Goal: Task Accomplishment & Management: Manage account settings

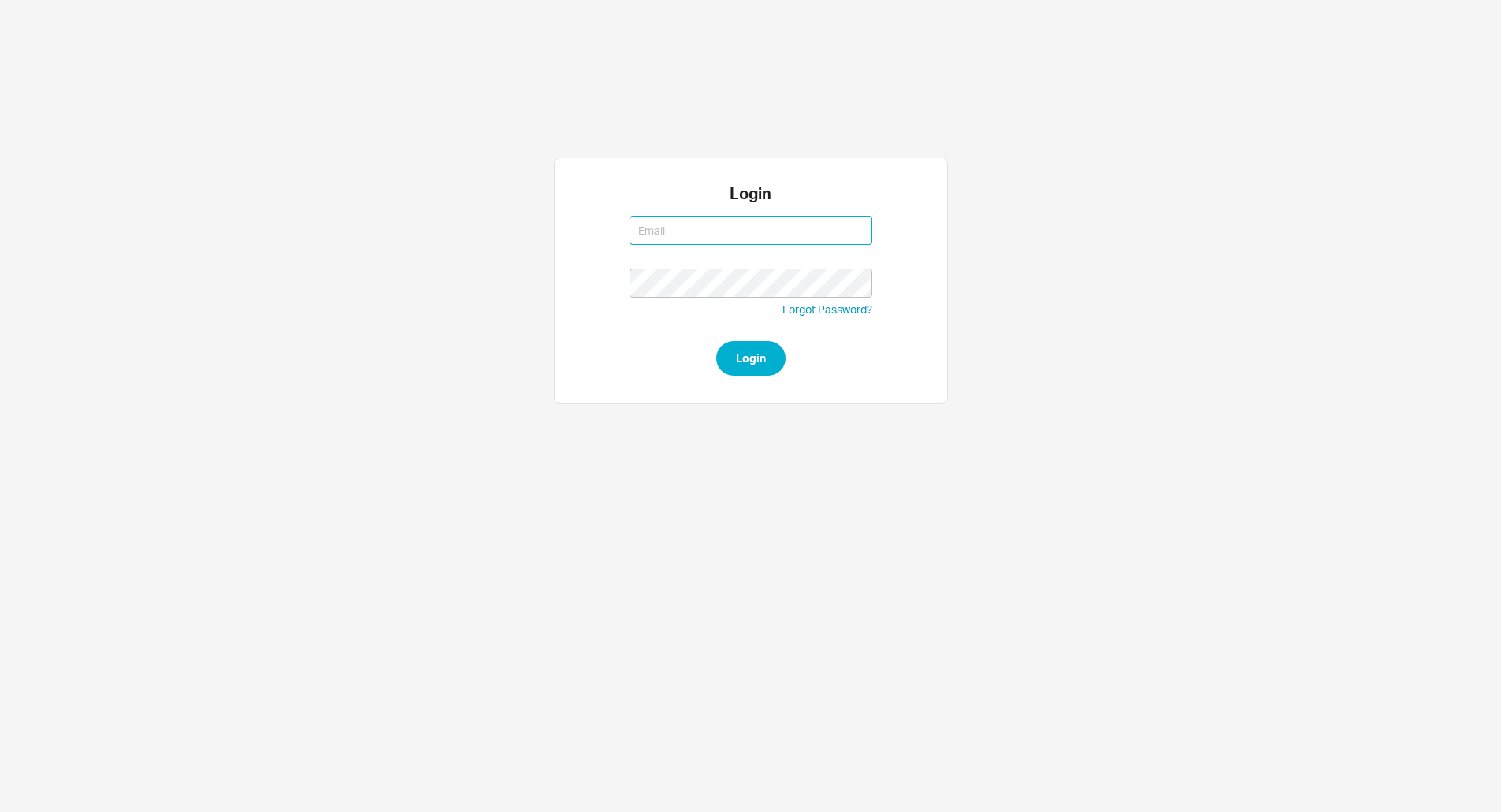
click at [716, 341] on button "Login" at bounding box center [750, 359] width 69 height 35
type input "issac@asbathnj.com"
click at [716, 341] on button "Login" at bounding box center [750, 359] width 69 height 35
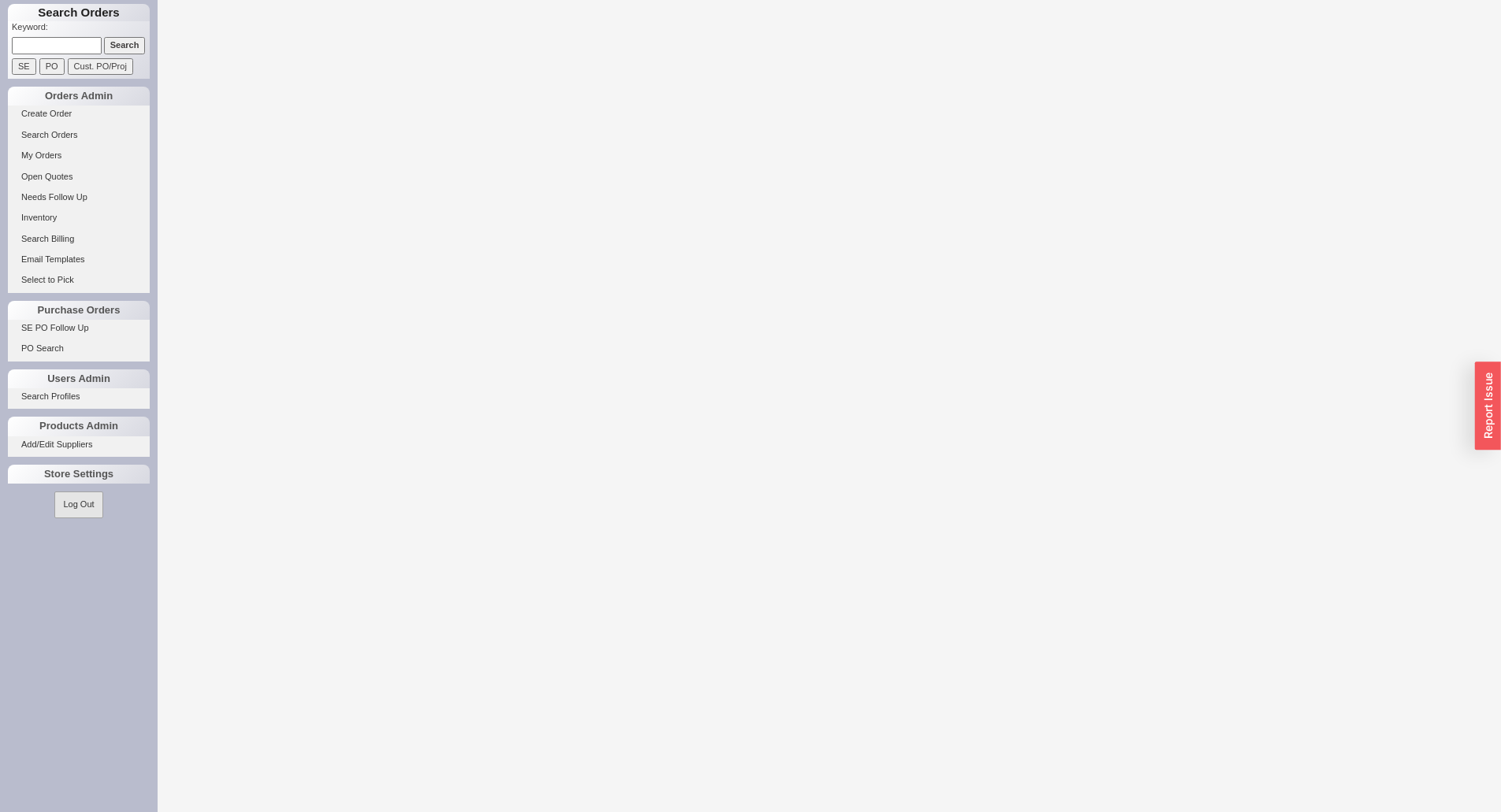
click at [55, 42] on input at bounding box center [57, 45] width 90 height 17
paste input "924617"
type input "924617"
click at [104, 37] on input "Search" at bounding box center [125, 45] width 42 height 17
select select "LOW"
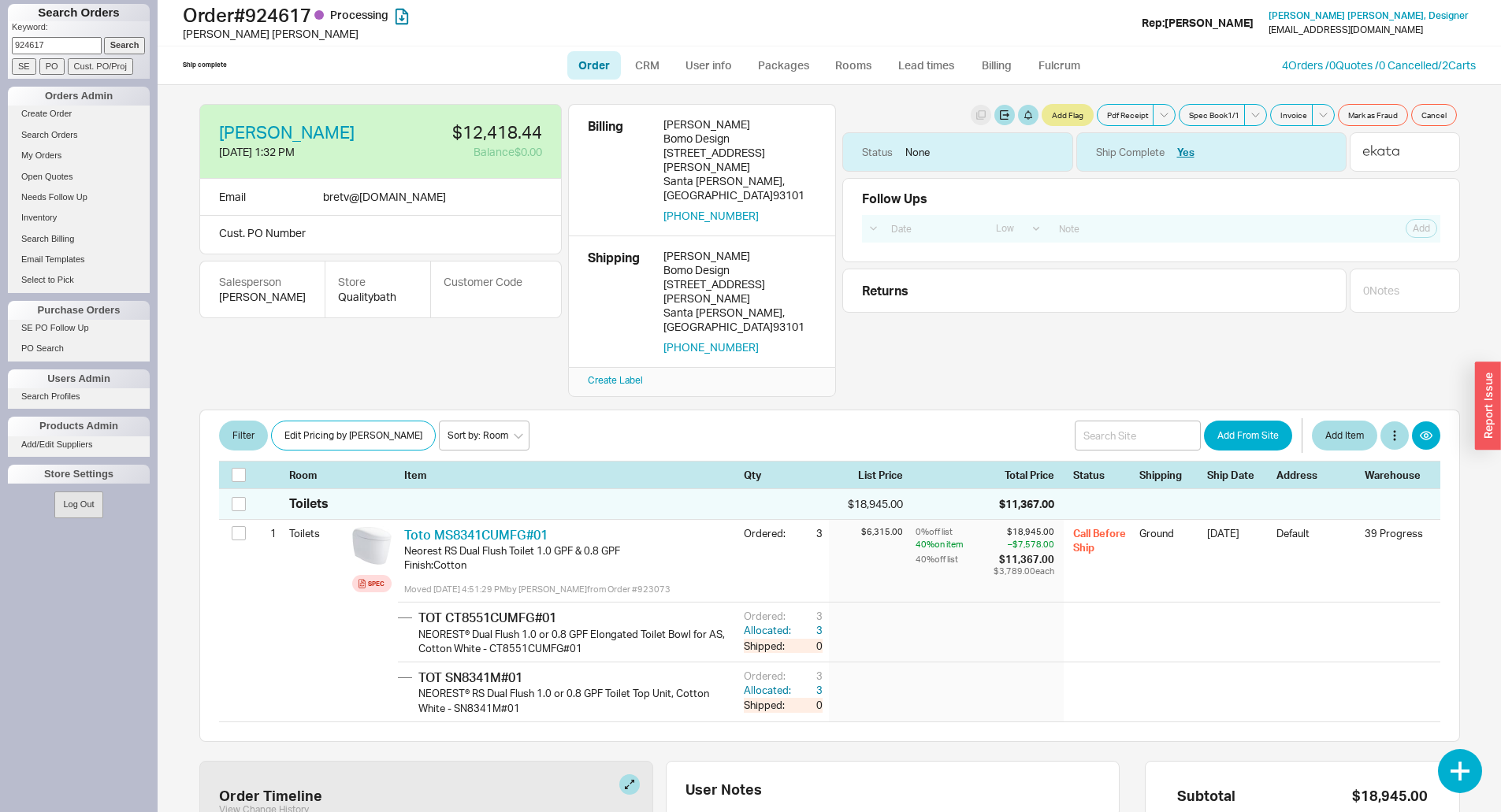
click at [34, 39] on input "924617" at bounding box center [57, 45] width 90 height 17
paste input "7998"
type input "927998"
click at [104, 37] on input "Search" at bounding box center [125, 45] width 42 height 17
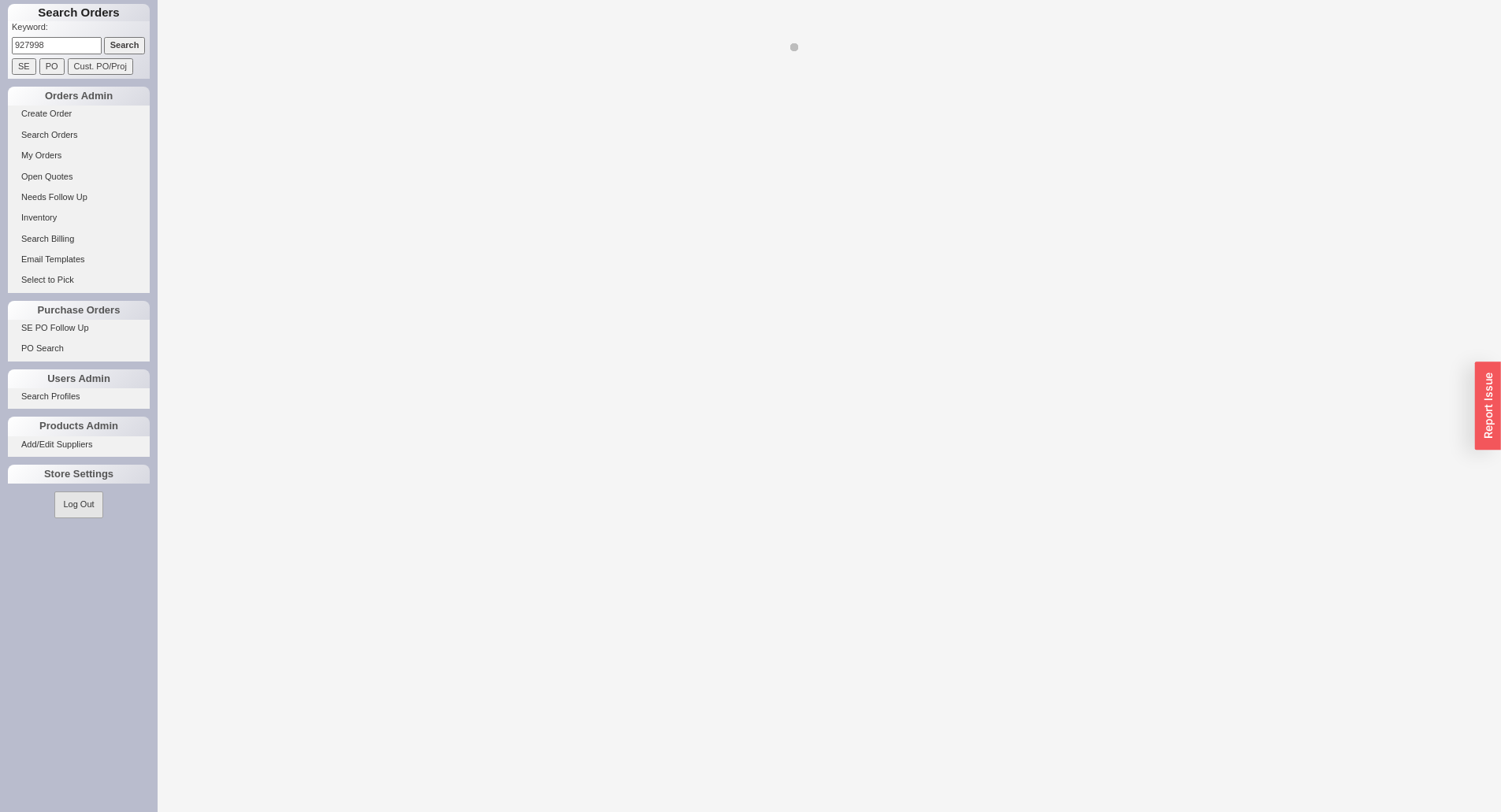
select select "LOW"
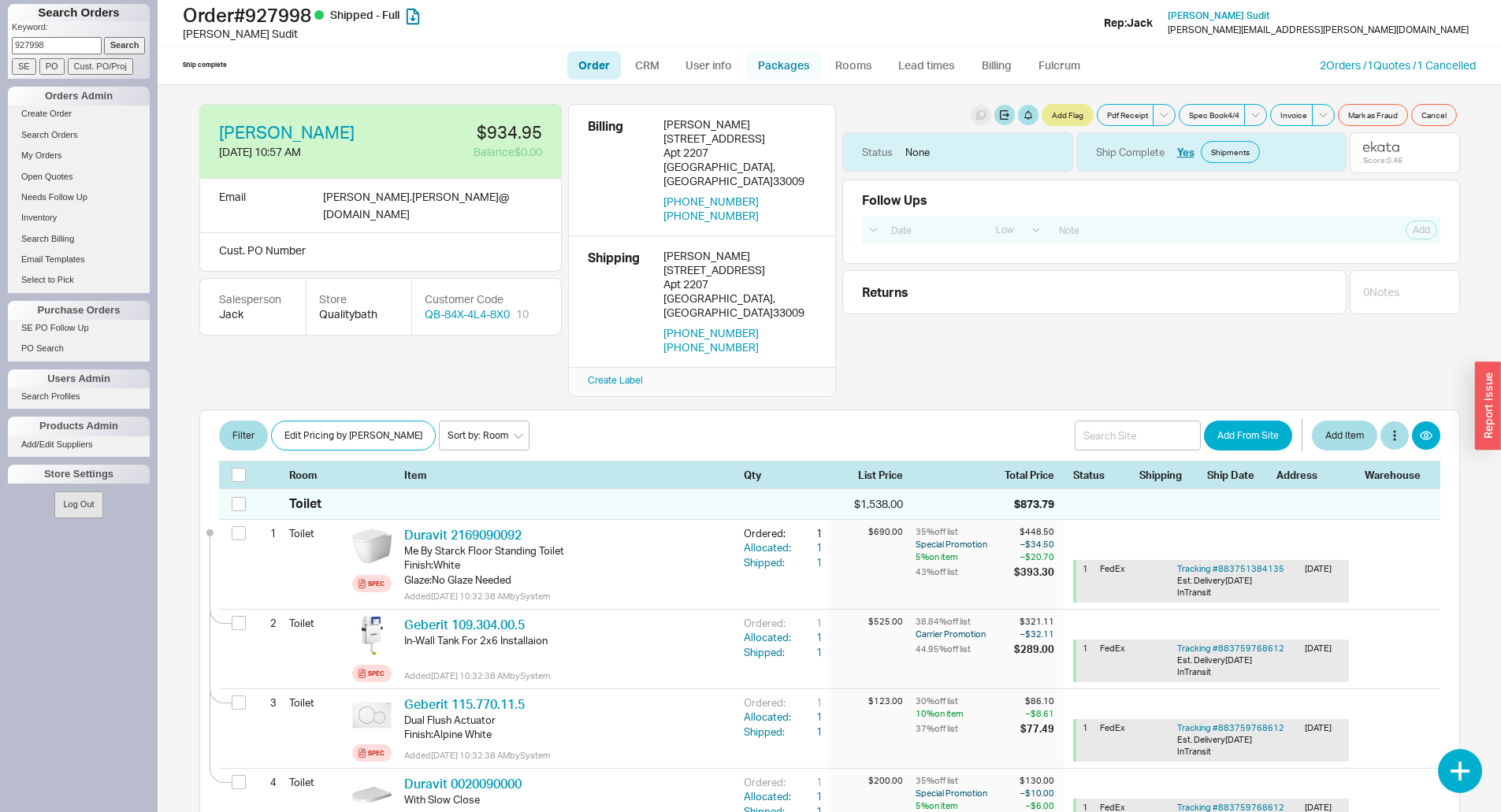
click at [778, 61] on link "Packages" at bounding box center [784, 65] width 74 height 28
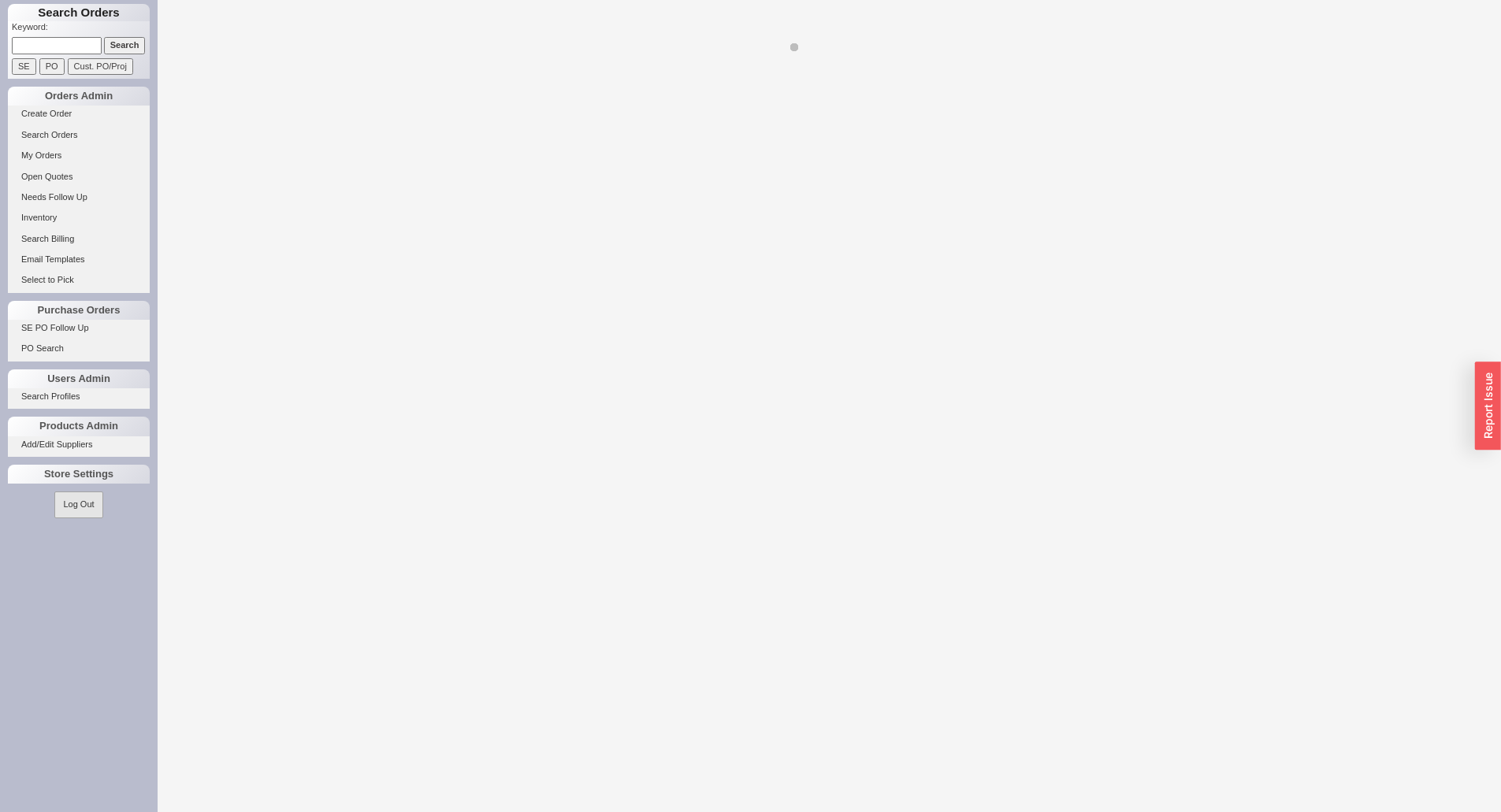
select select "LOW"
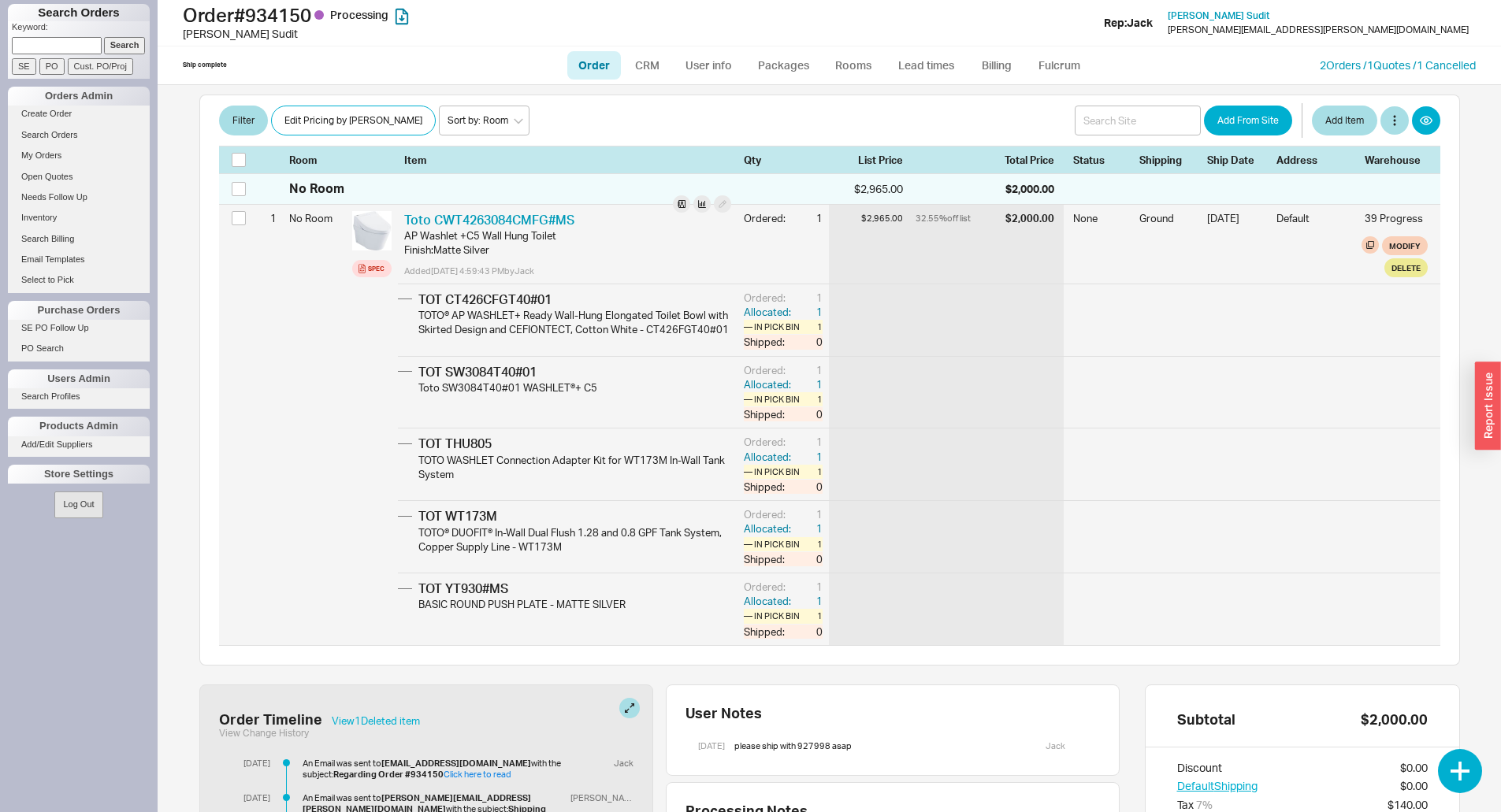
scroll to position [237, 0]
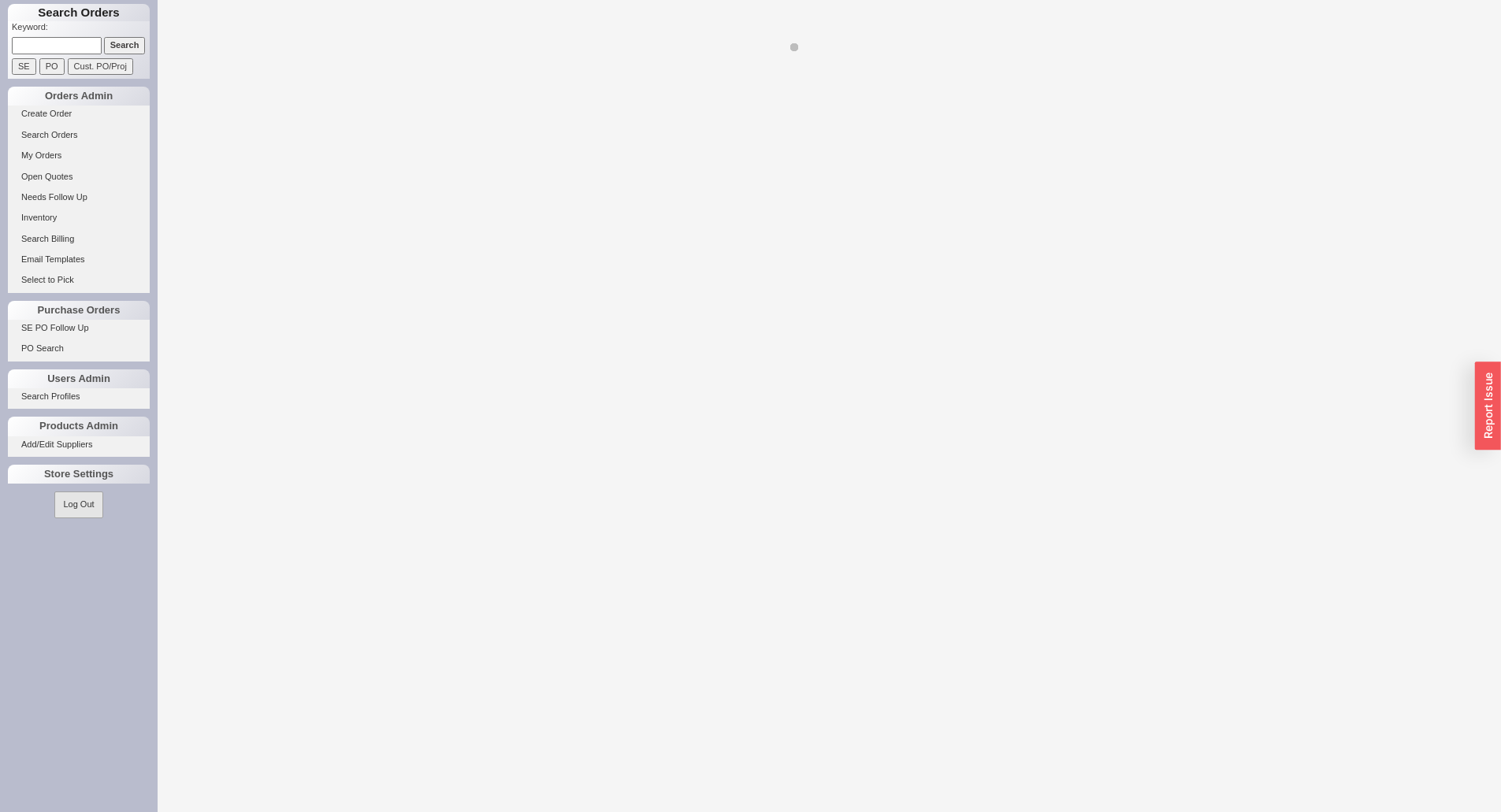
select select "LOW"
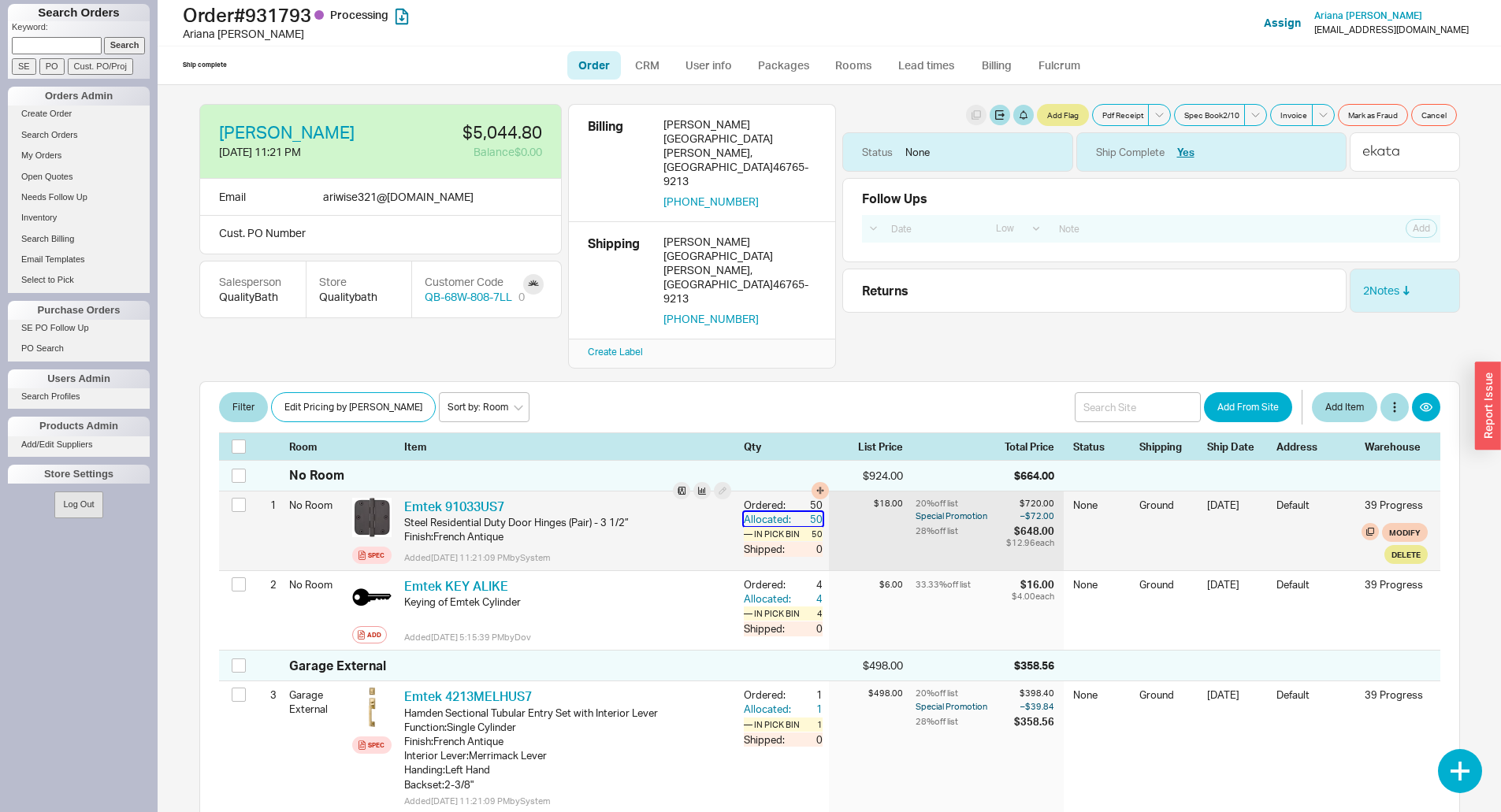
click at [781, 512] on div "Allocated:" at bounding box center [769, 519] width 51 height 14
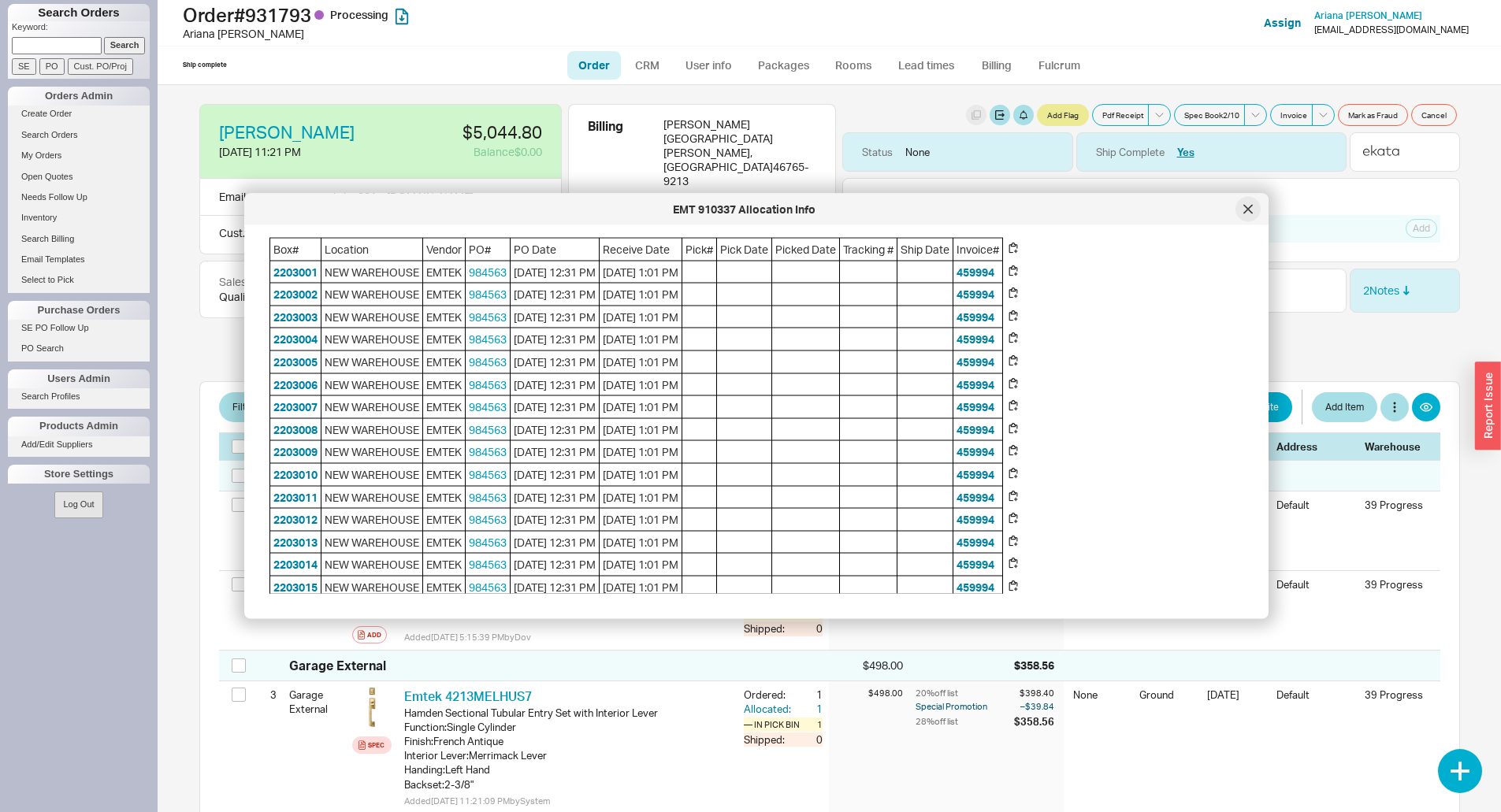
click at [1251, 213] on icon at bounding box center [1248, 209] width 9 height 9
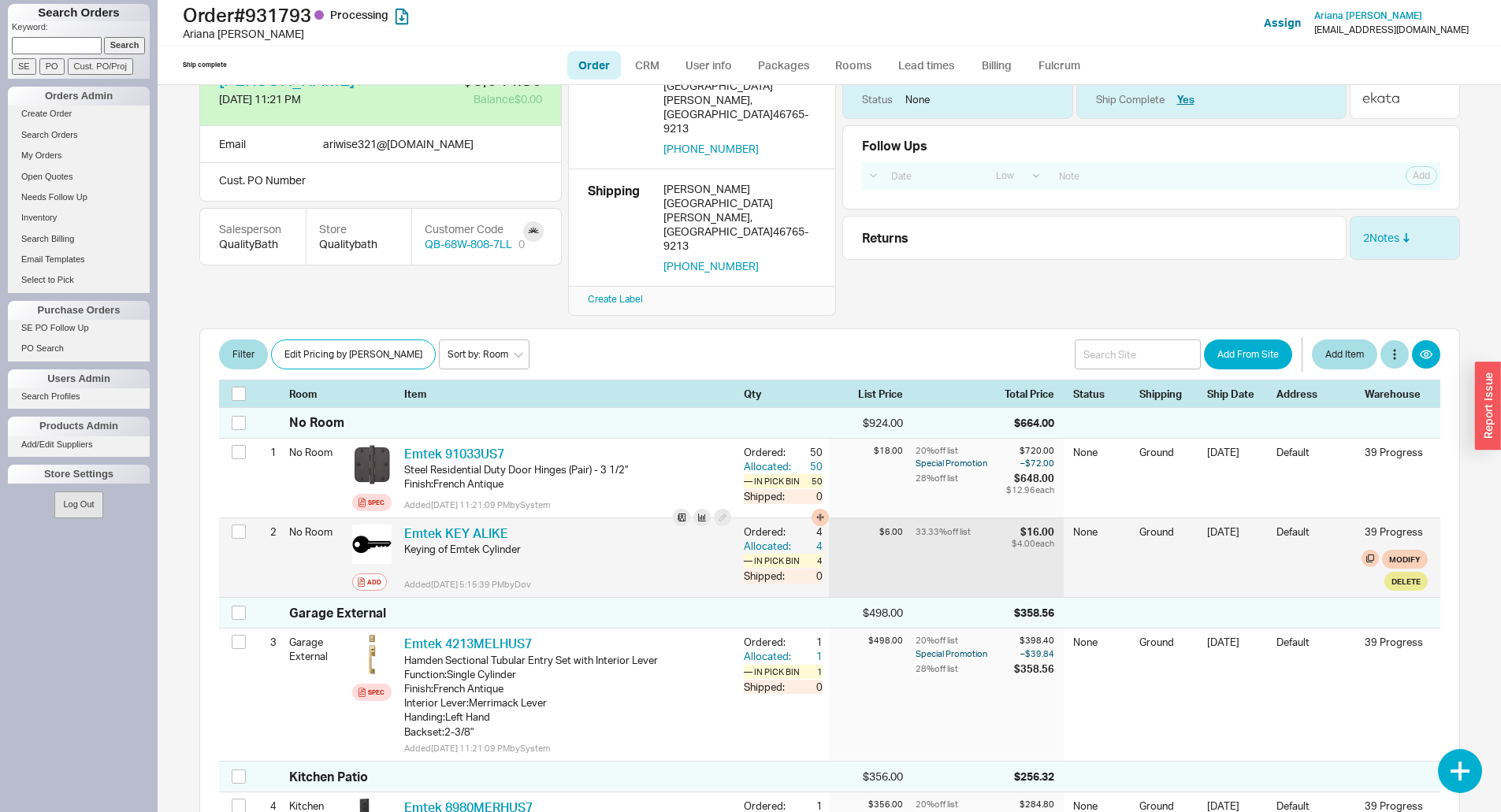
scroll to position [157, 0]
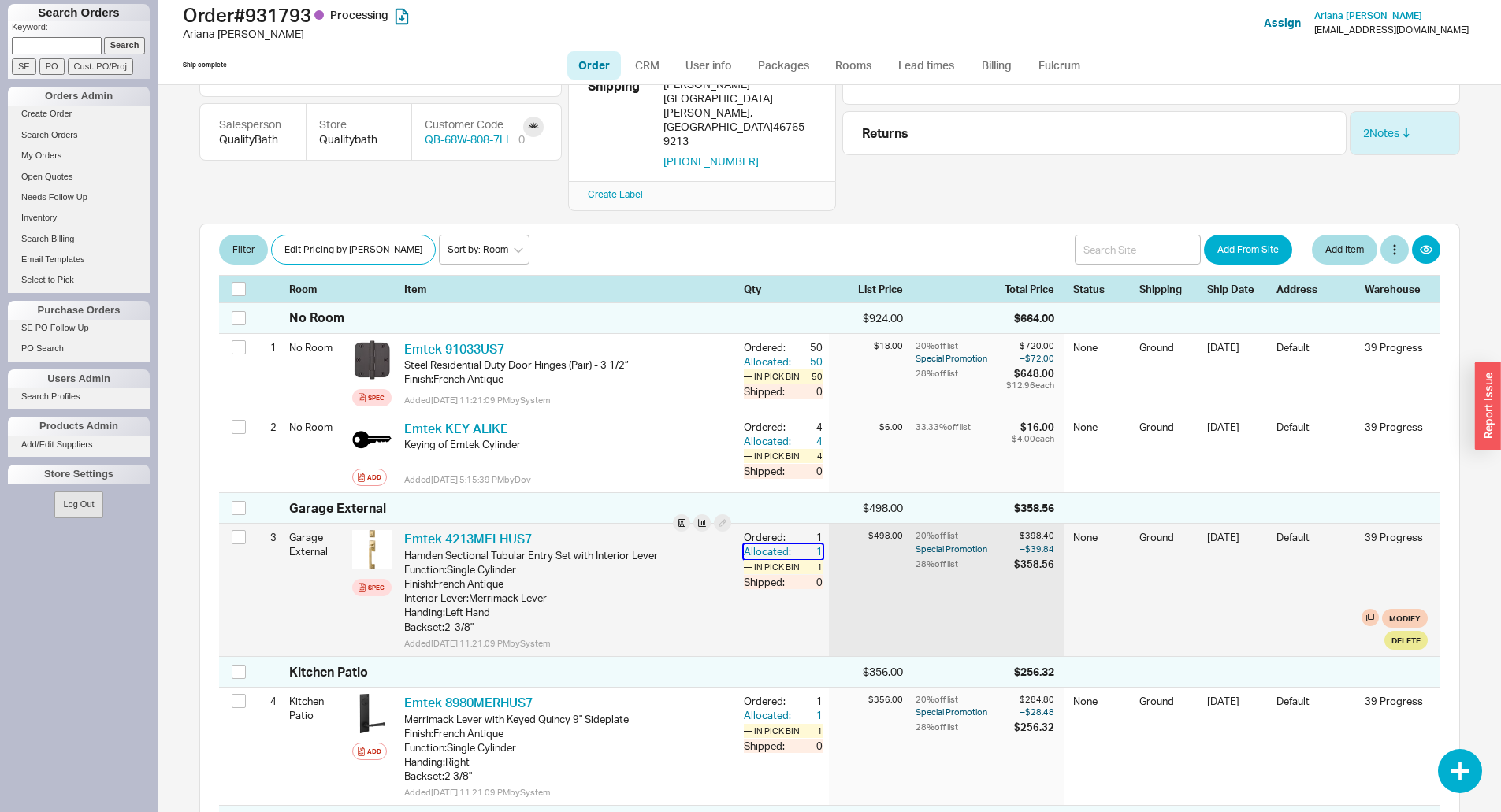
click at [752, 545] on div "Allocated:" at bounding box center [769, 551] width 51 height 14
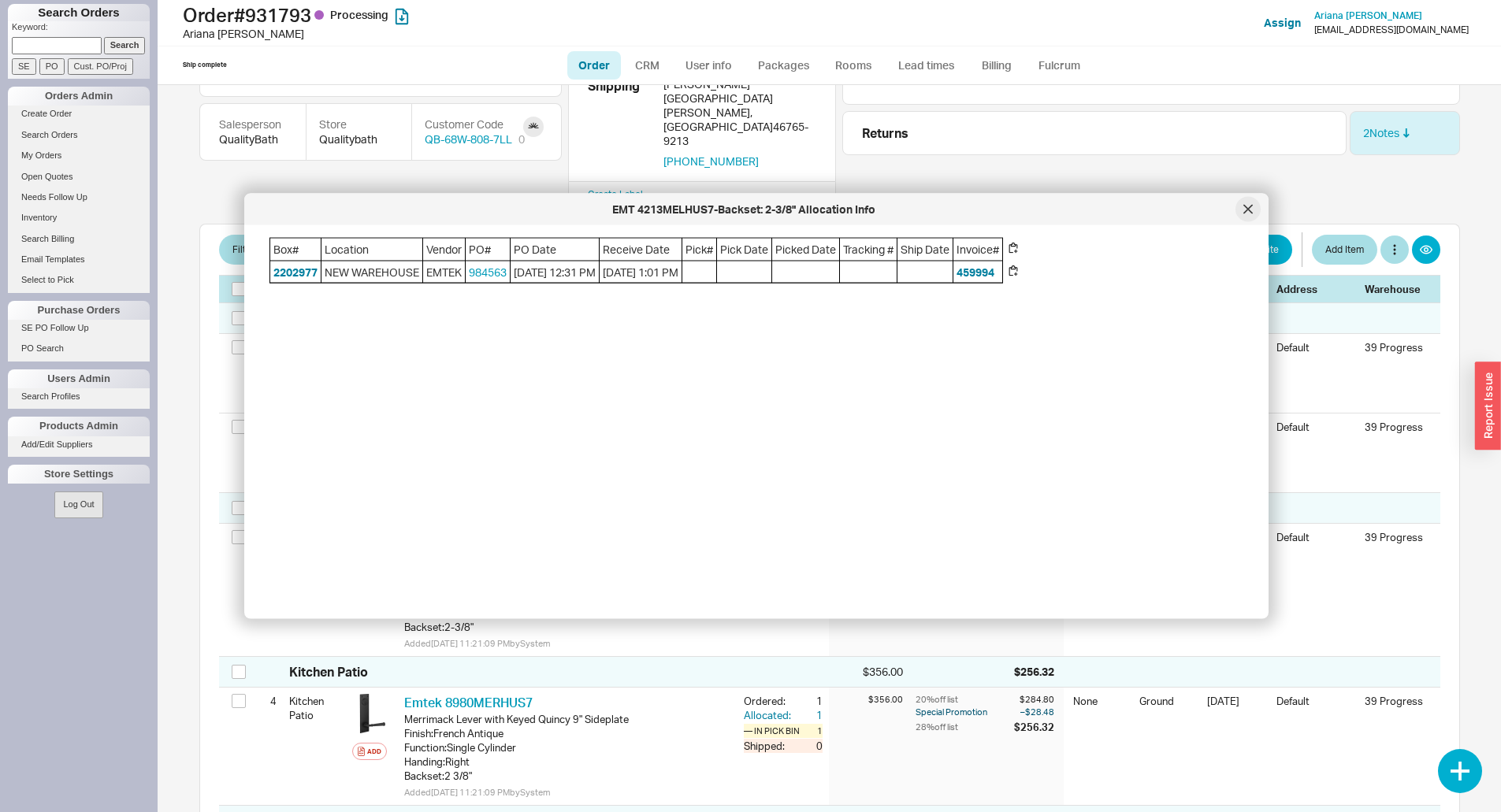
click at [1247, 203] on div at bounding box center [1248, 210] width 25 height 25
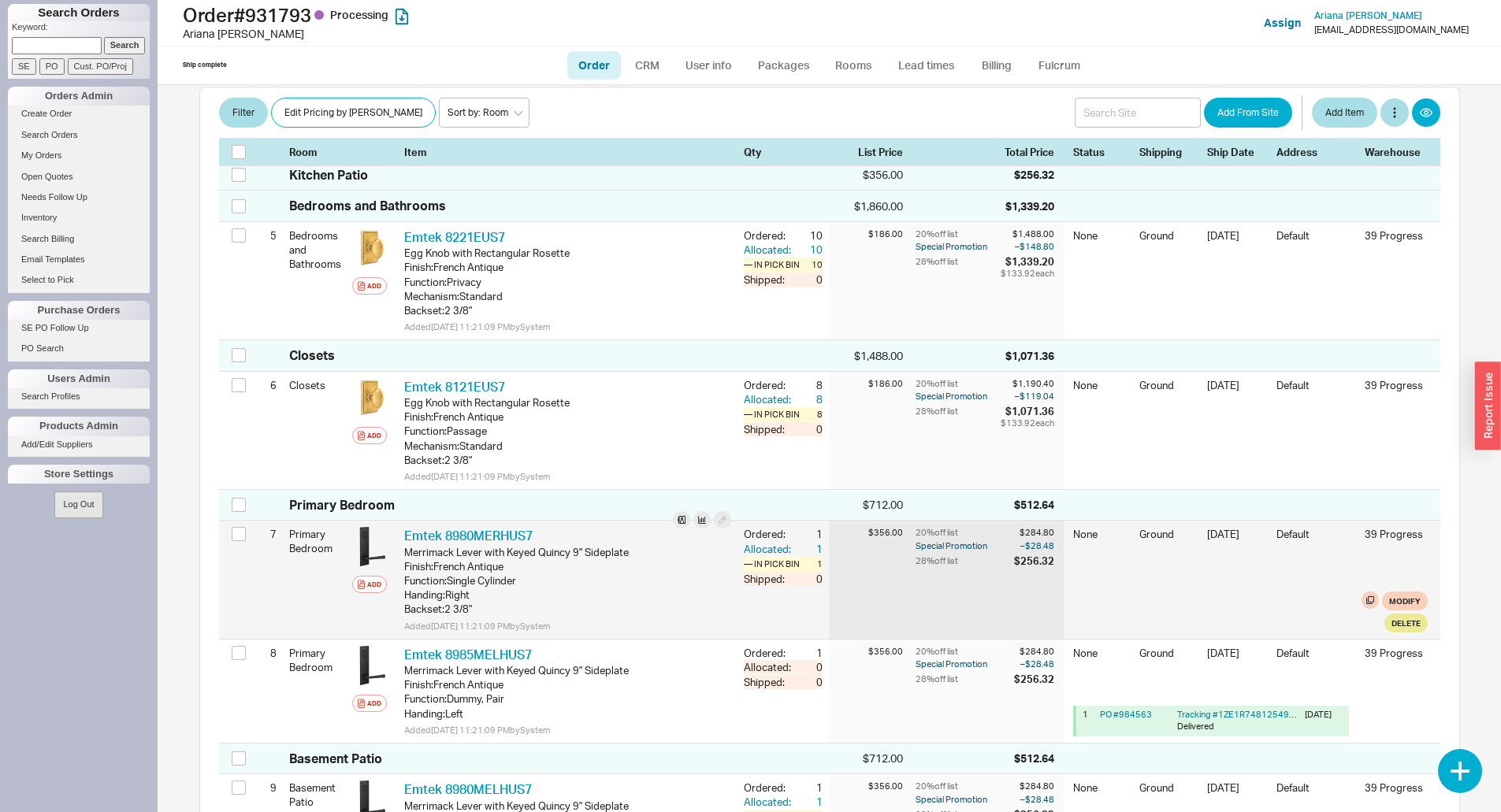
scroll to position [867, 0]
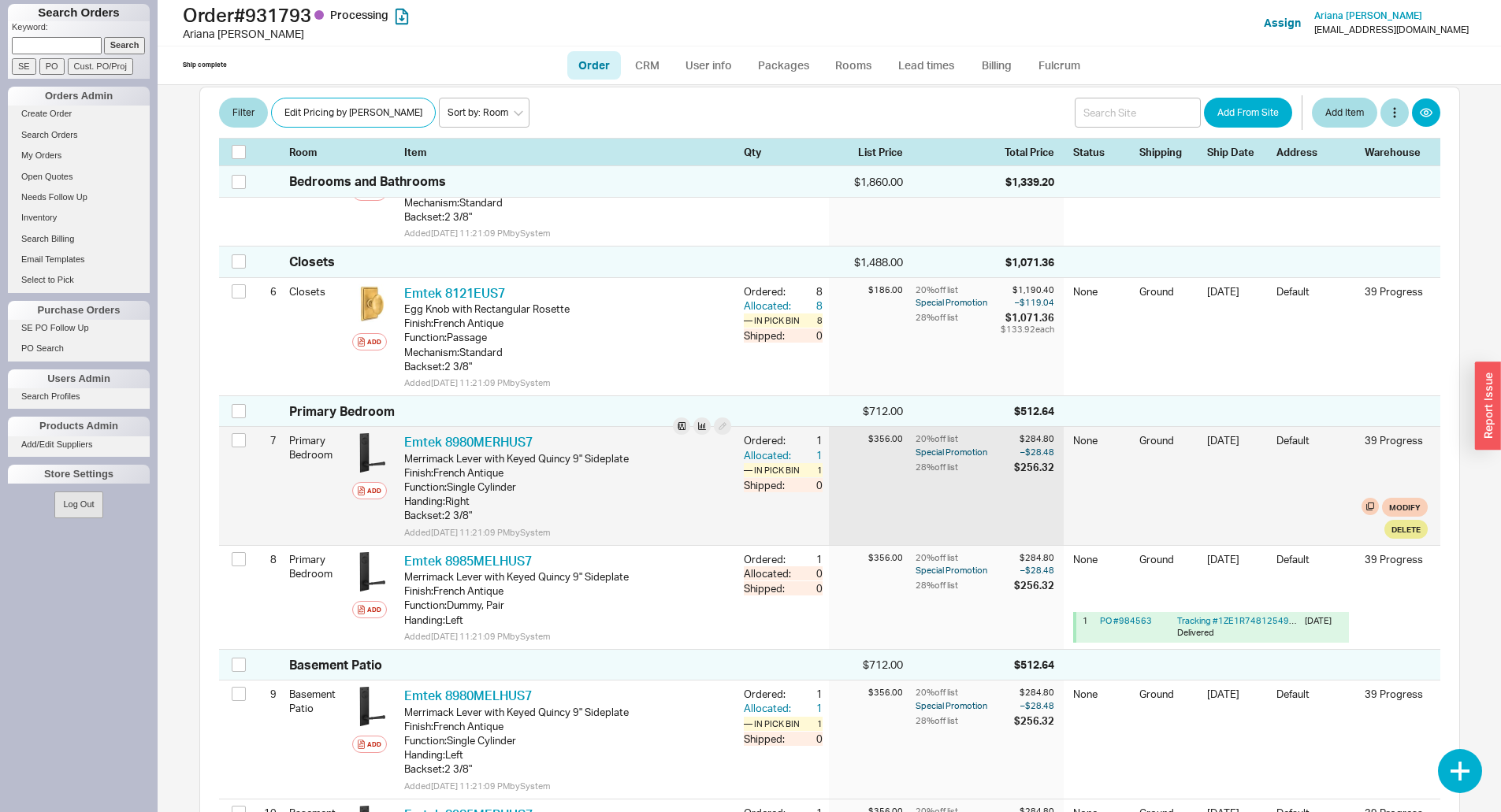
click at [770, 433] on div "Ordered:" at bounding box center [769, 440] width 51 height 14
click at [757, 448] on div "Allocated:" at bounding box center [769, 455] width 51 height 14
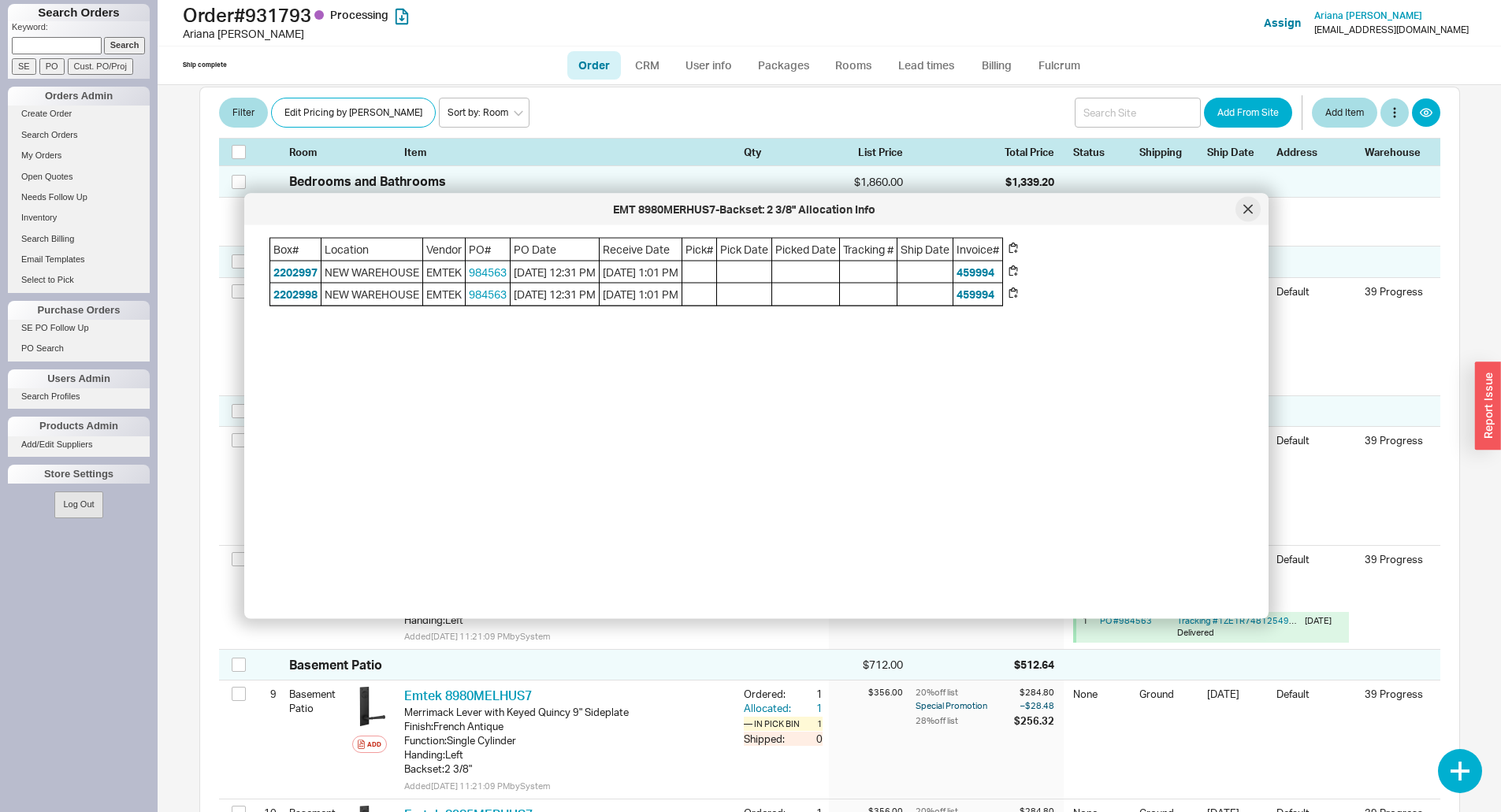
click at [1244, 197] on div at bounding box center [1248, 210] width 25 height 25
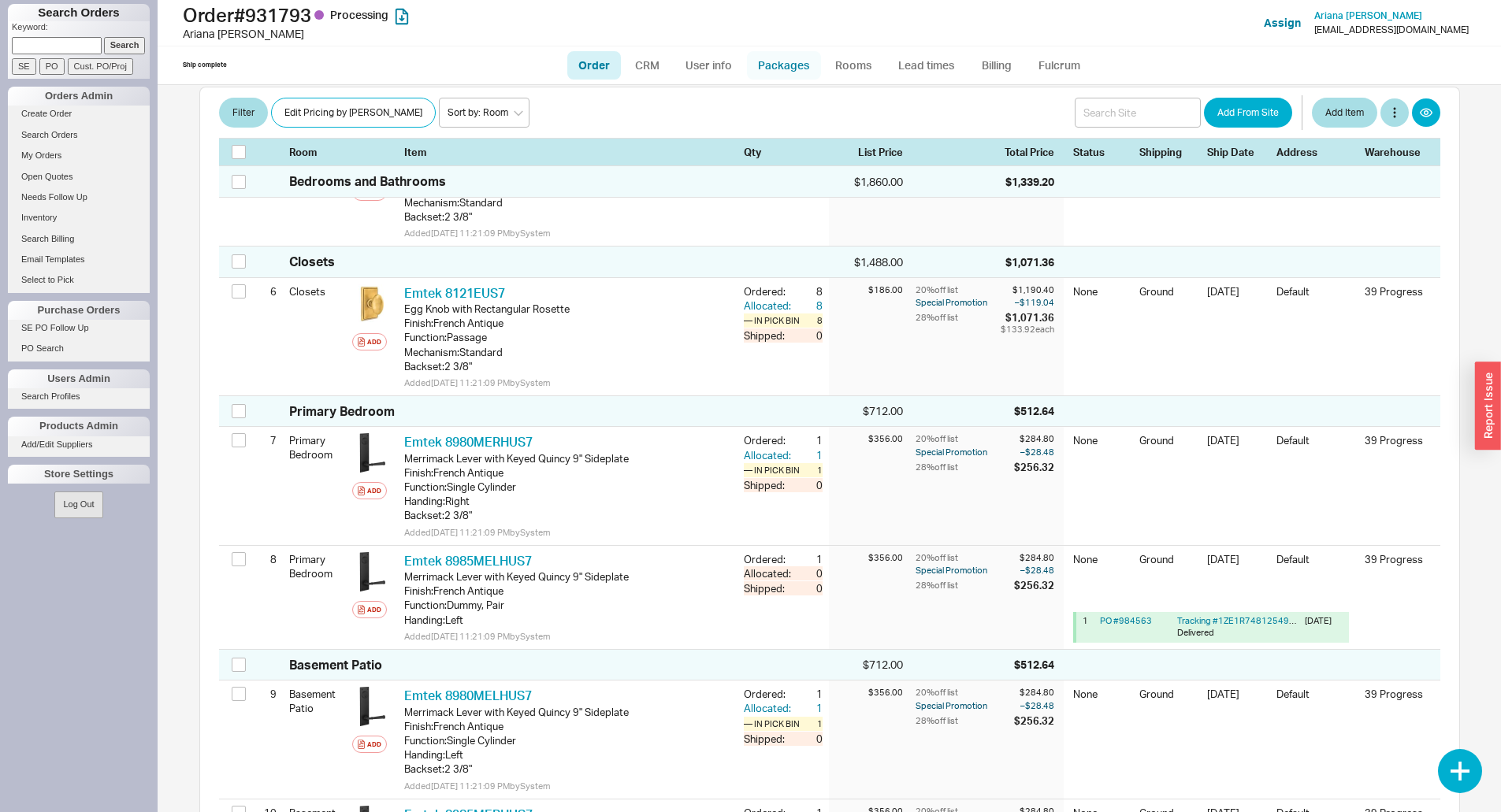
click at [802, 62] on link "Packages" at bounding box center [784, 65] width 74 height 28
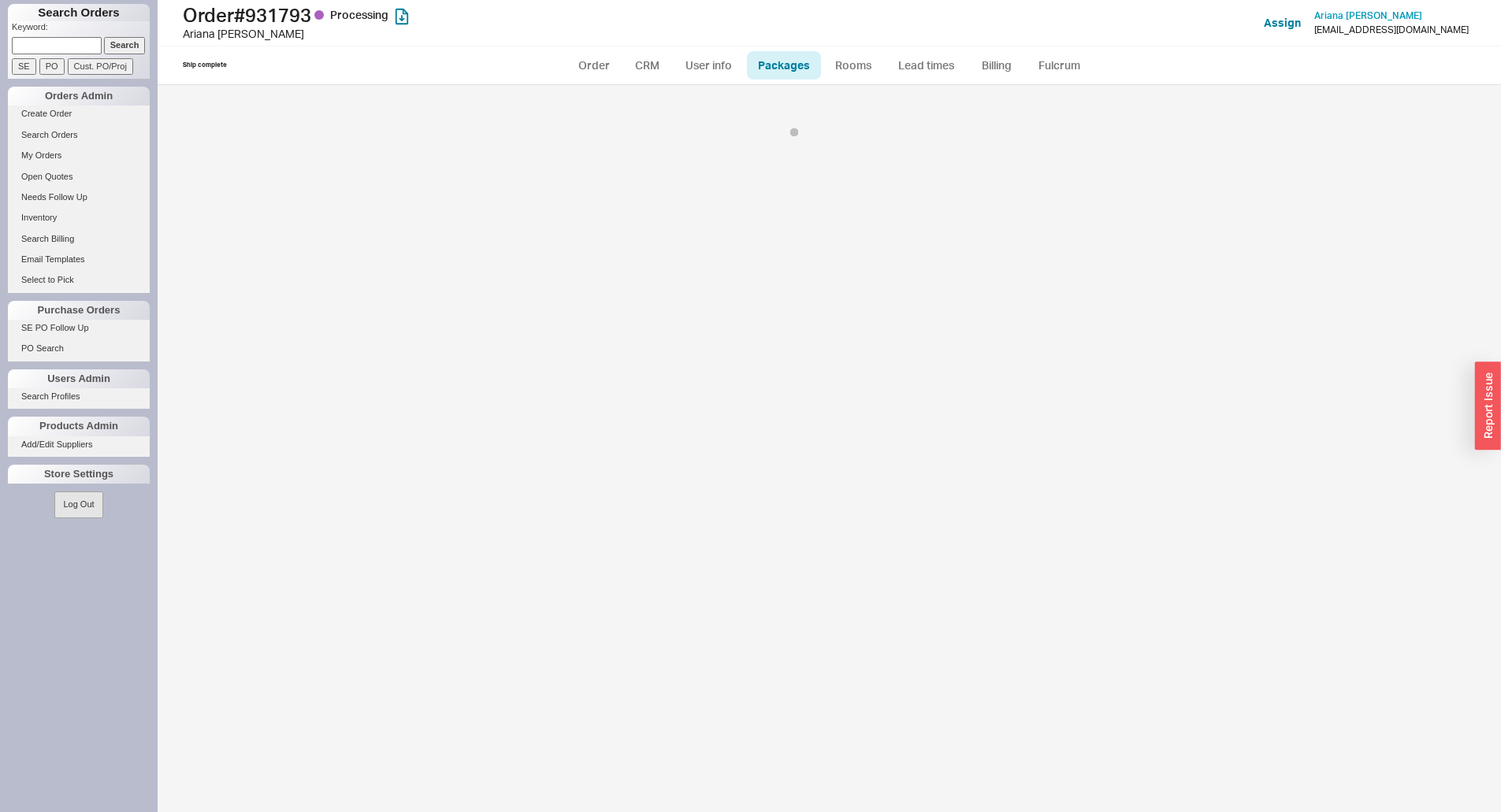
select select "1"
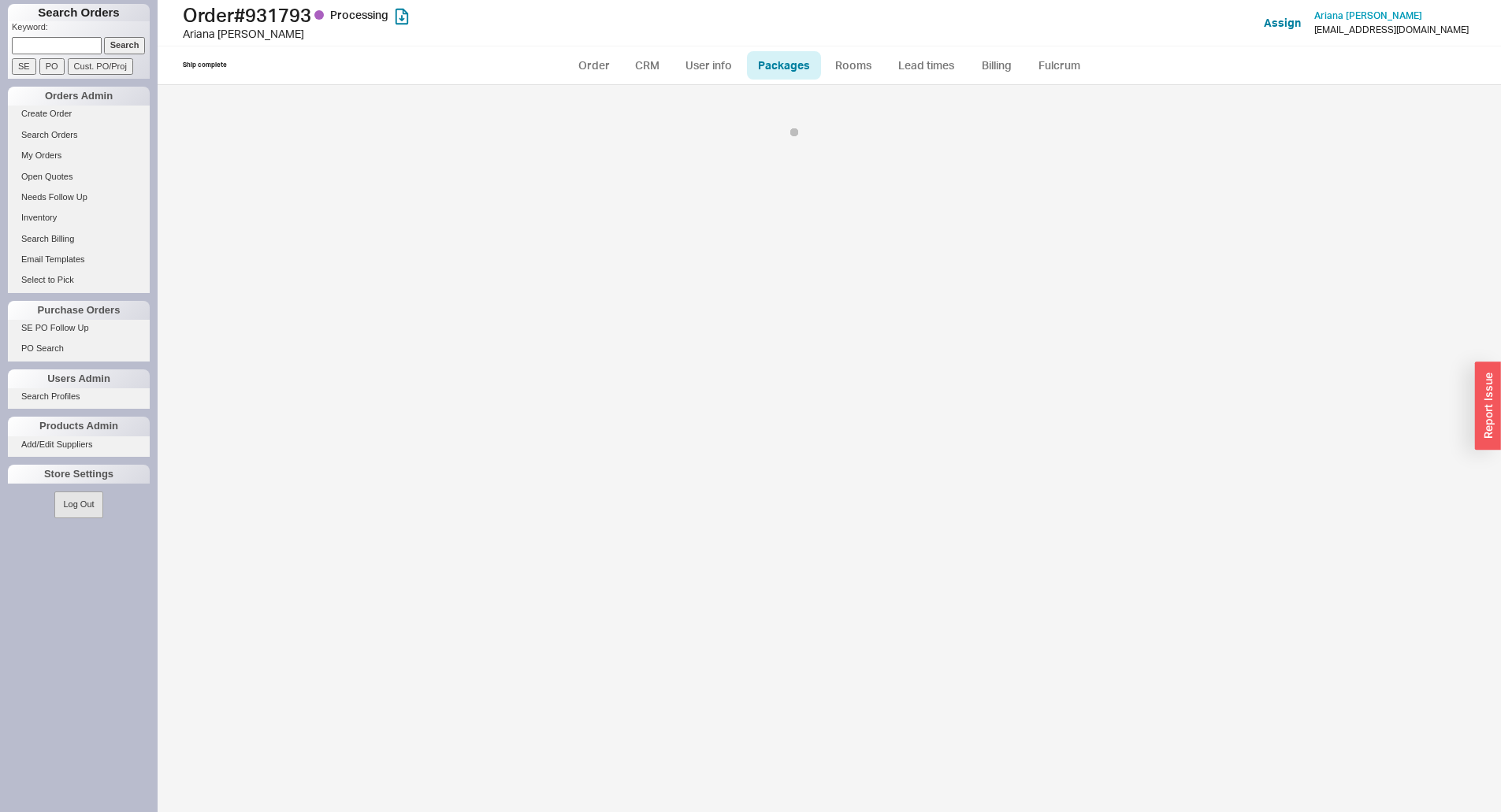
select select "1"
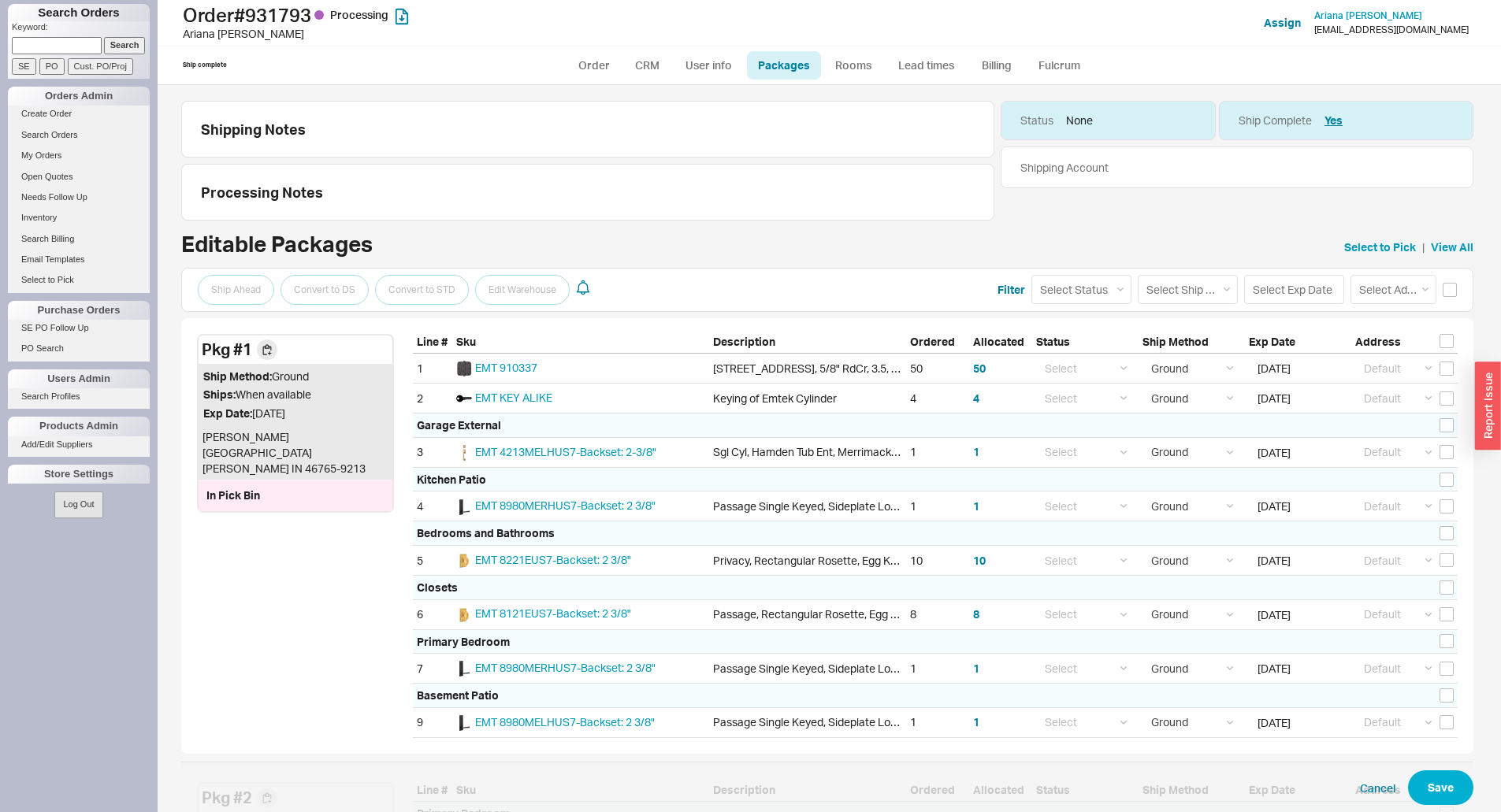
scroll to position [226, 0]
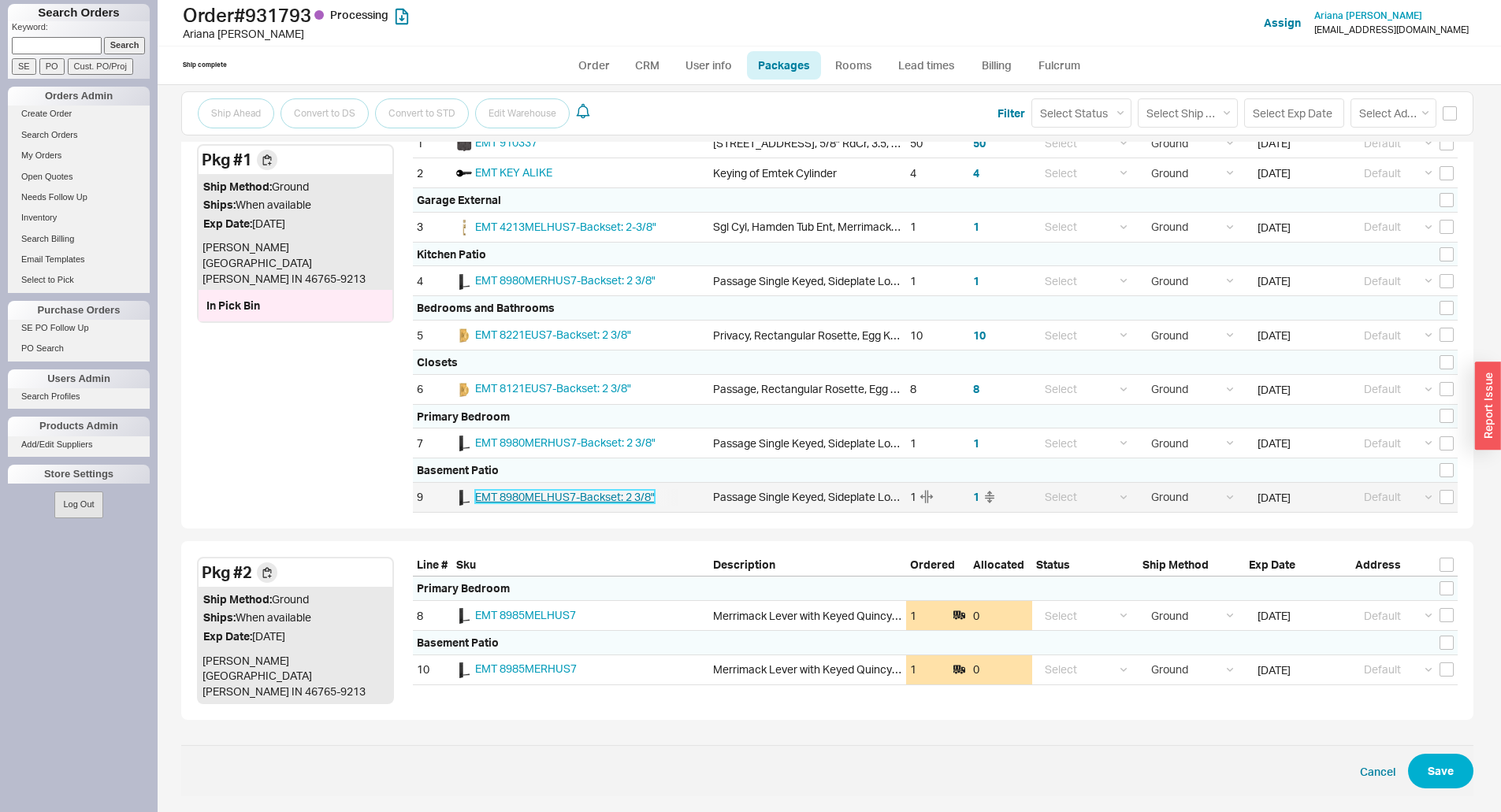
click at [626, 496] on span "EMT 8980MELHUS7-Backset: 2 3/8"" at bounding box center [565, 496] width 180 height 13
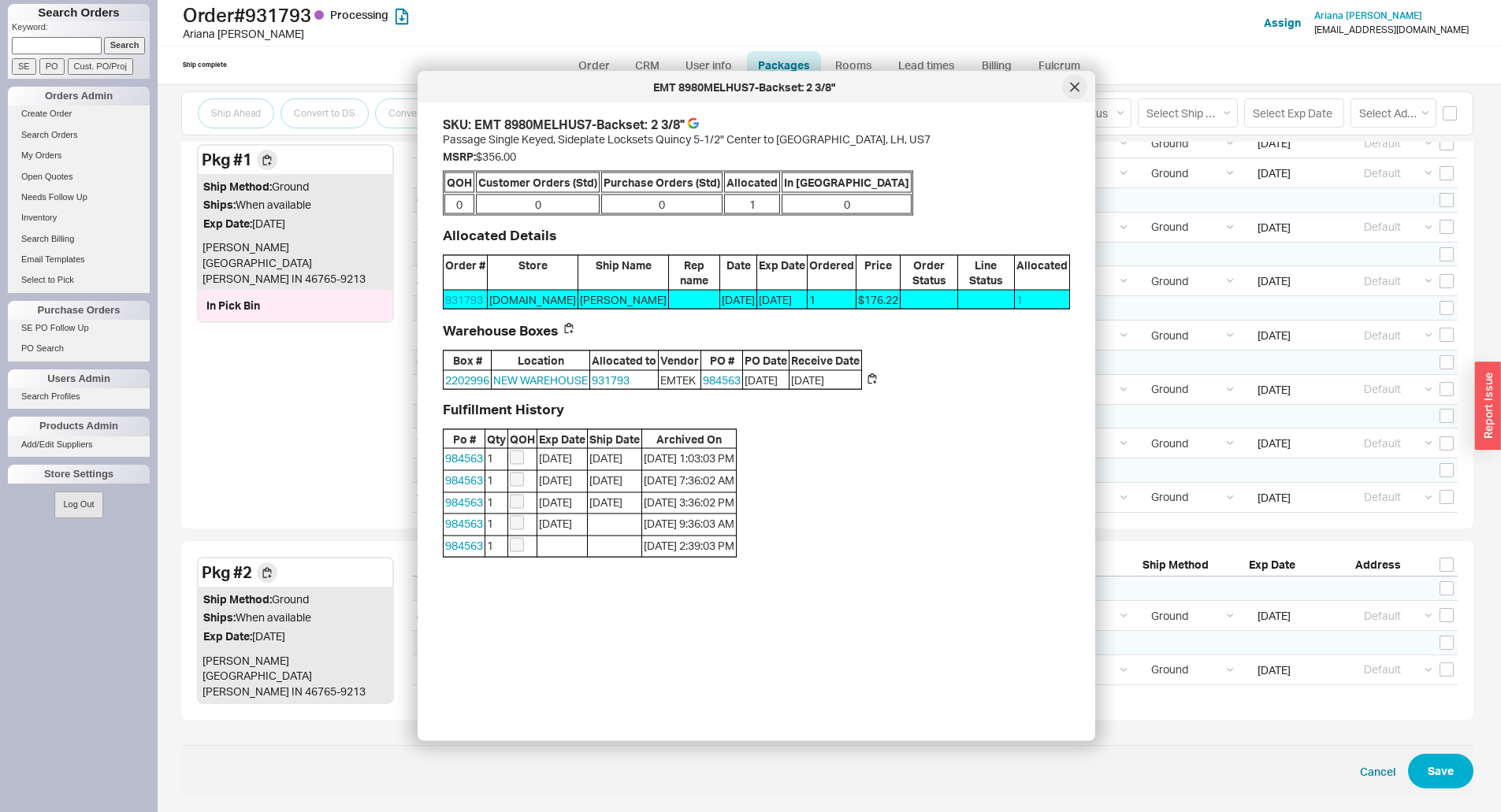
click at [1075, 86] on icon at bounding box center [1075, 87] width 9 height 9
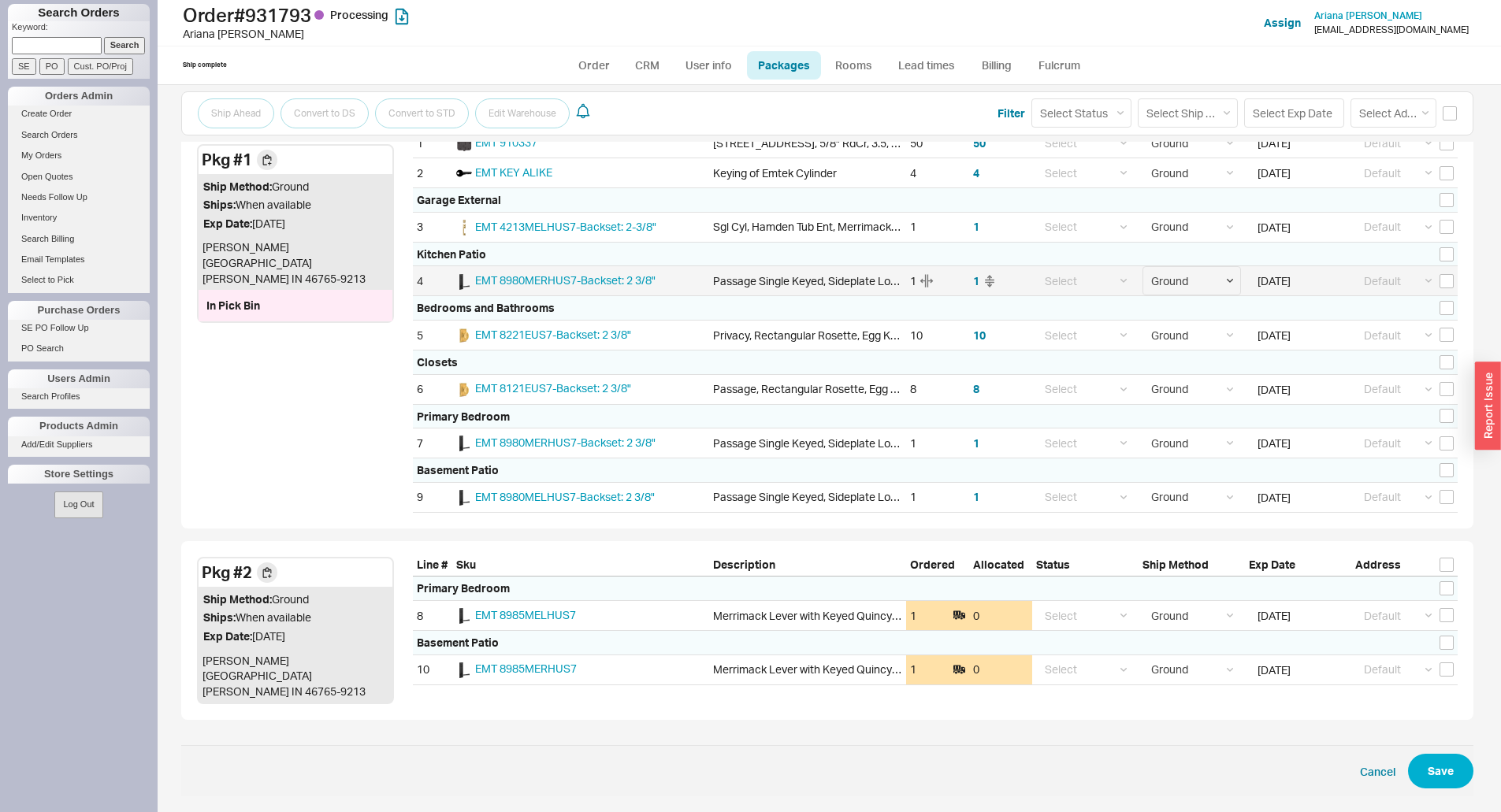
scroll to position [0, 0]
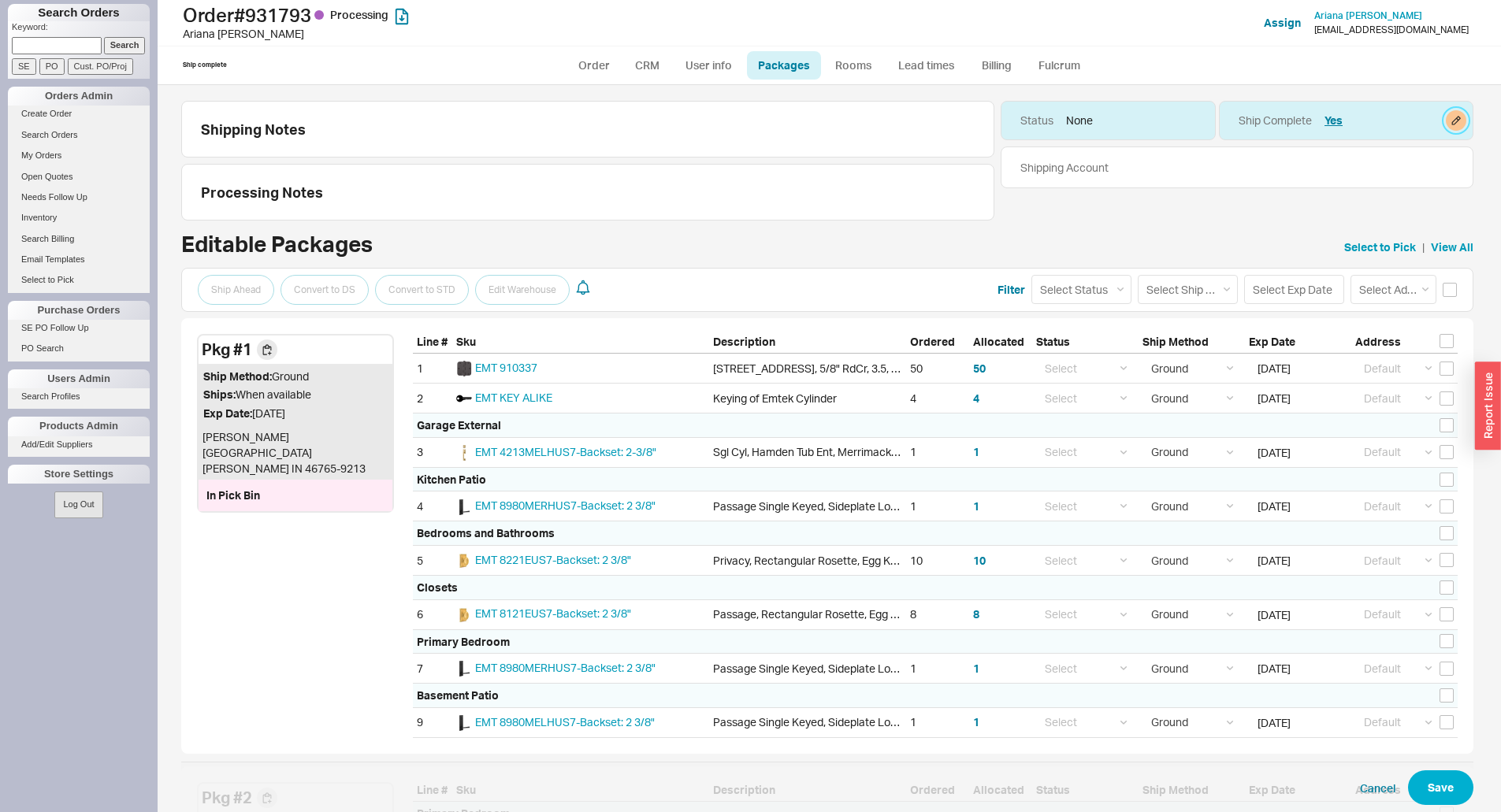
click at [1447, 126] on button "button" at bounding box center [1456, 120] width 21 height 21
click at [1302, 207] on div "Status None Ship Complete Yes Shipping Account" at bounding box center [1238, 161] width 473 height 120
click at [1134, 129] on div "Status None" at bounding box center [1109, 120] width 215 height 39
click at [1205, 125] on div "Status None" at bounding box center [1109, 120] width 215 height 39
click at [1179, 122] on div "Status None" at bounding box center [1109, 120] width 215 height 39
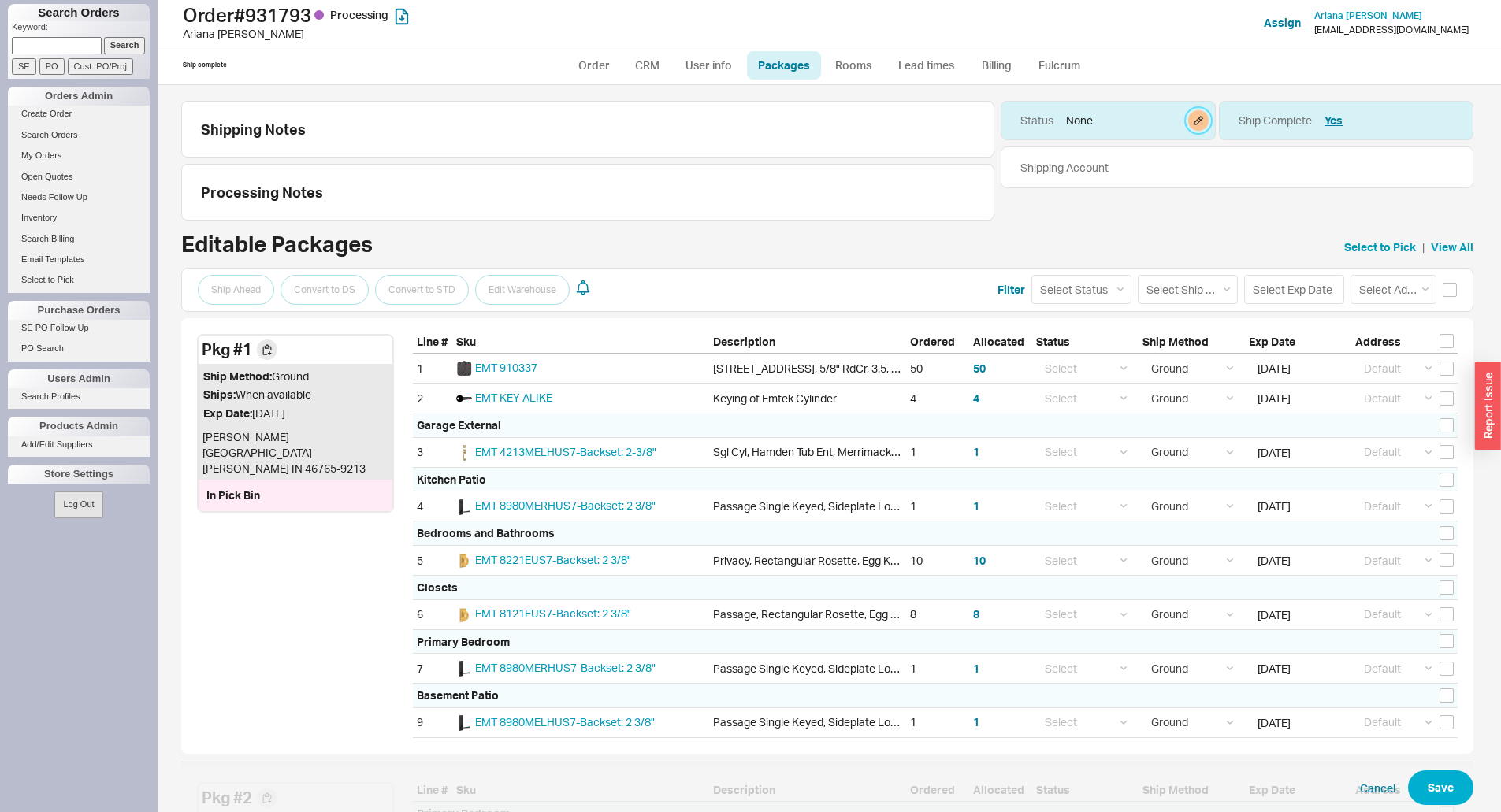
click at [1189, 118] on button "button" at bounding box center [1199, 120] width 21 height 21
click at [611, 73] on link "Order" at bounding box center [594, 65] width 53 height 28
select select "LOW"
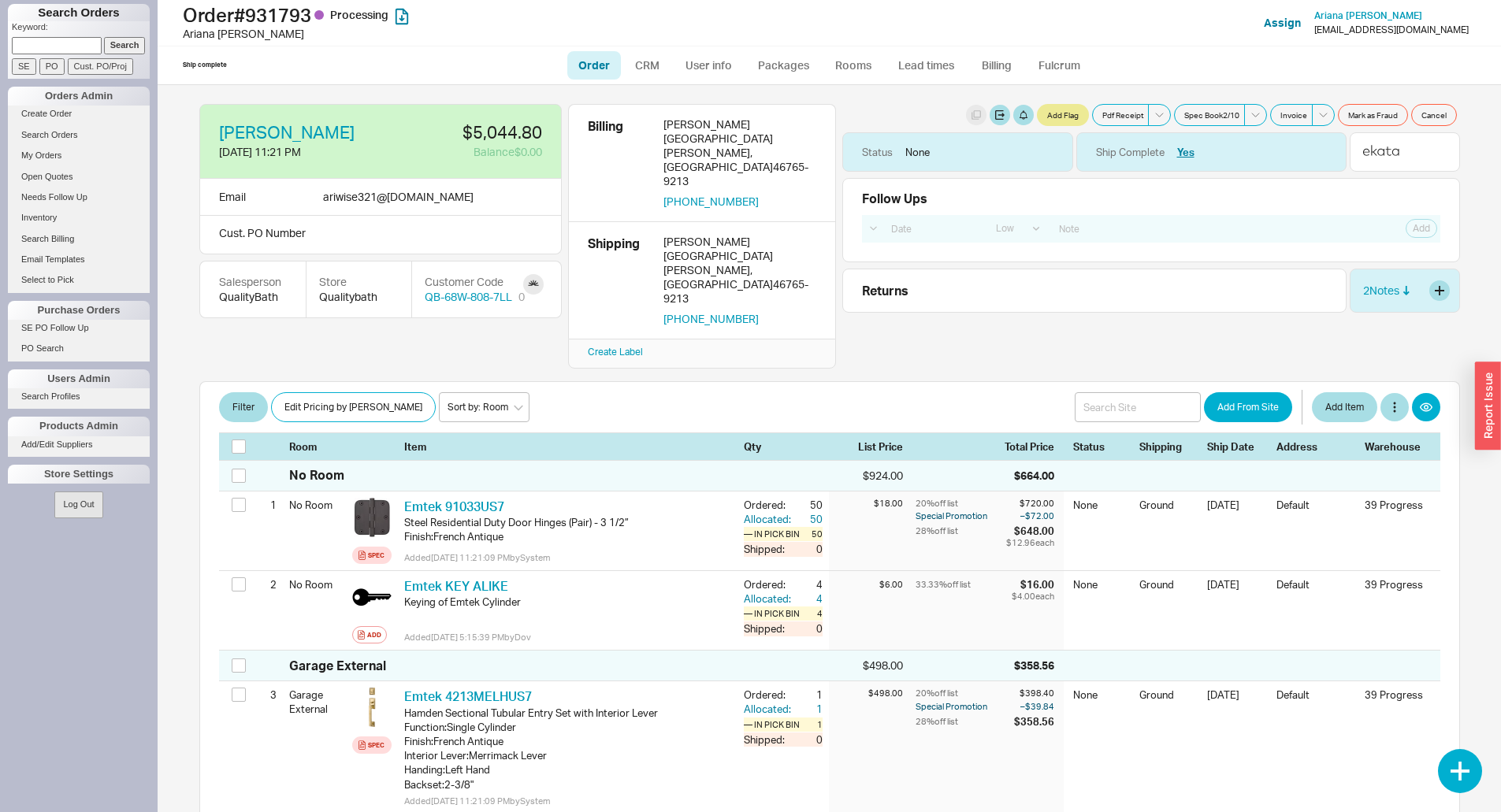
click at [1376, 301] on div "2 Note s" at bounding box center [1405, 291] width 110 height 44
click at [1389, 293] on div "2 Note s" at bounding box center [1387, 291] width 47 height 16
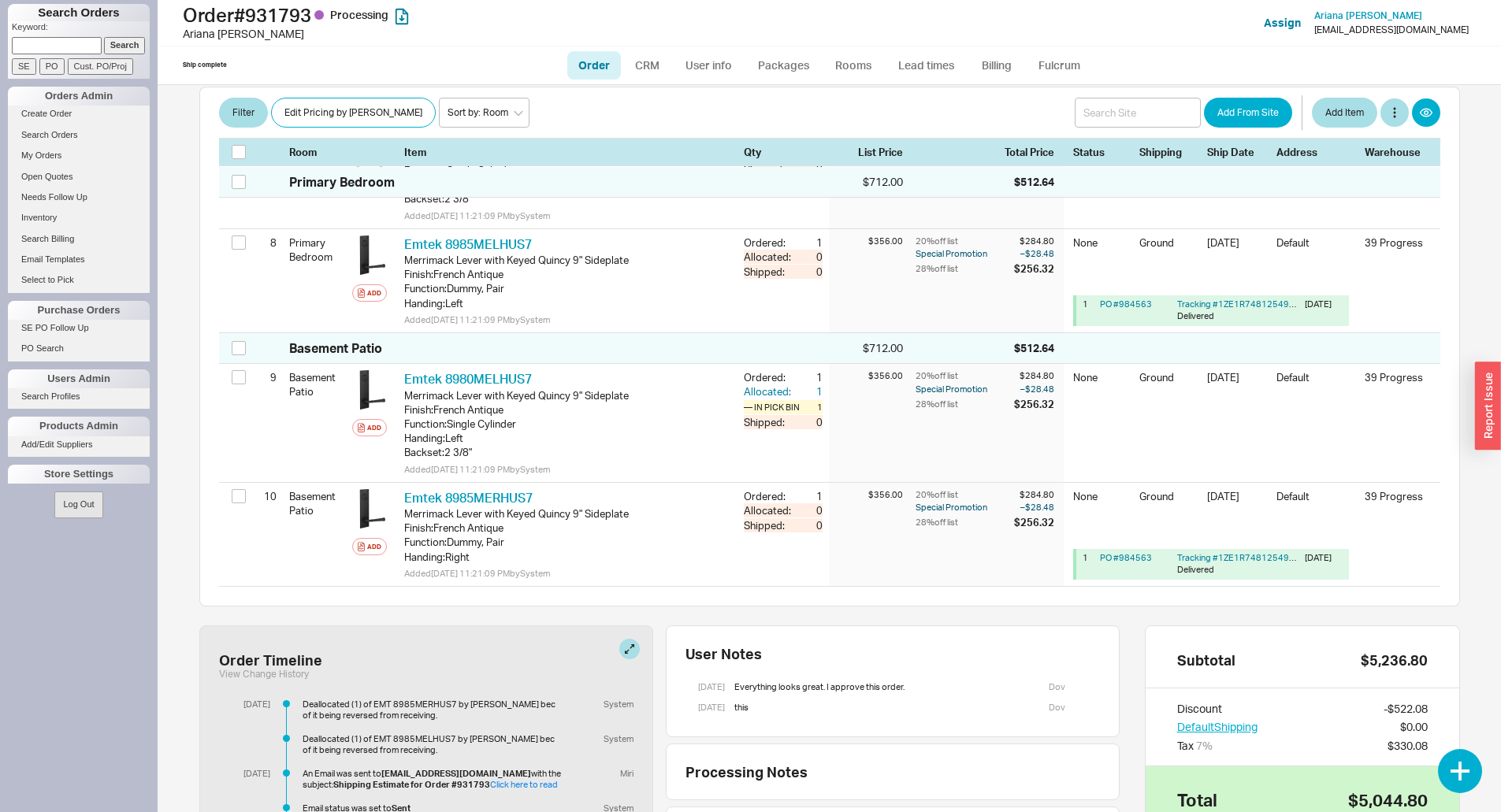
scroll to position [1379, 0]
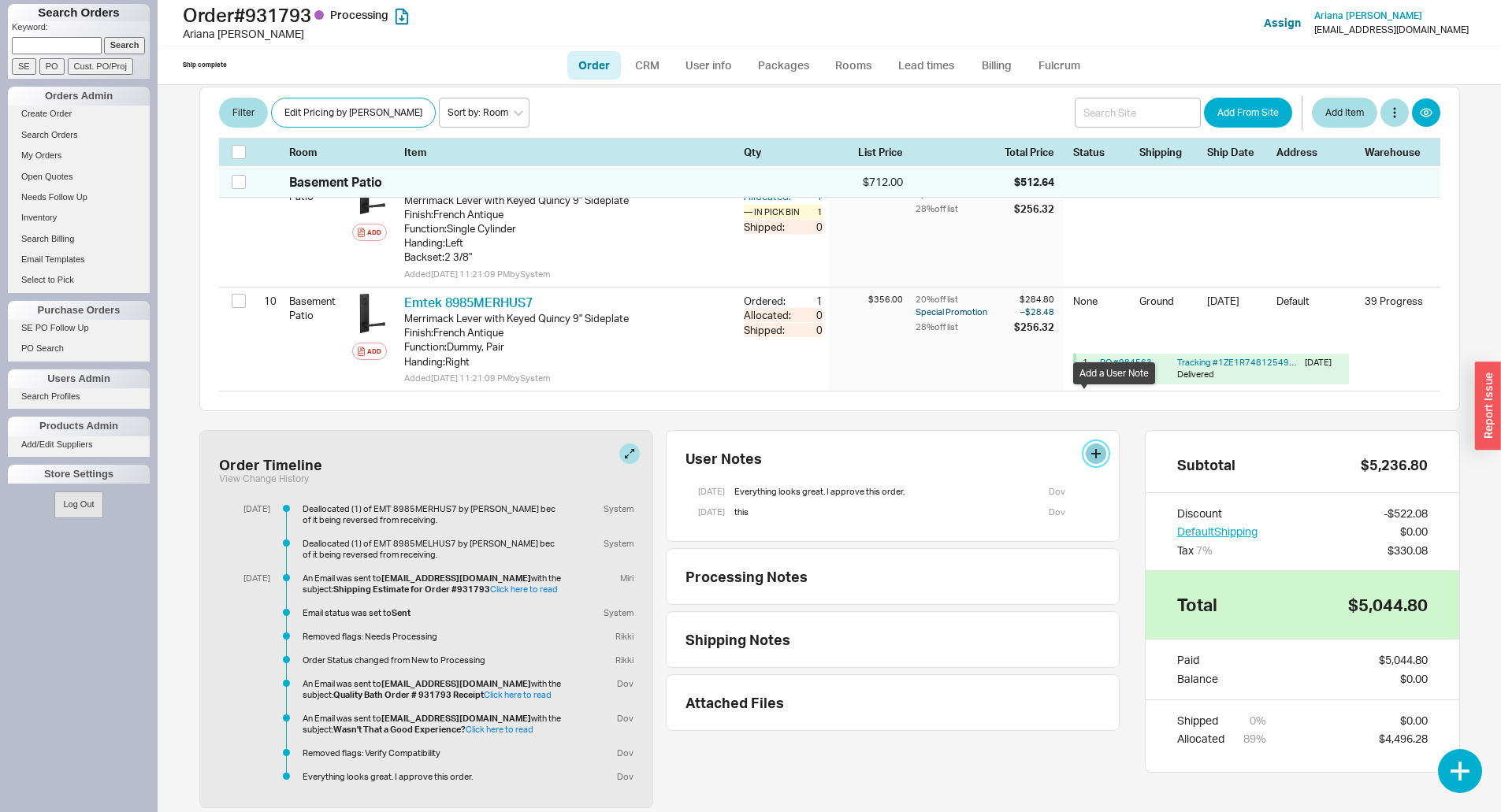
click at [1086, 444] on button at bounding box center [1096, 454] width 21 height 21
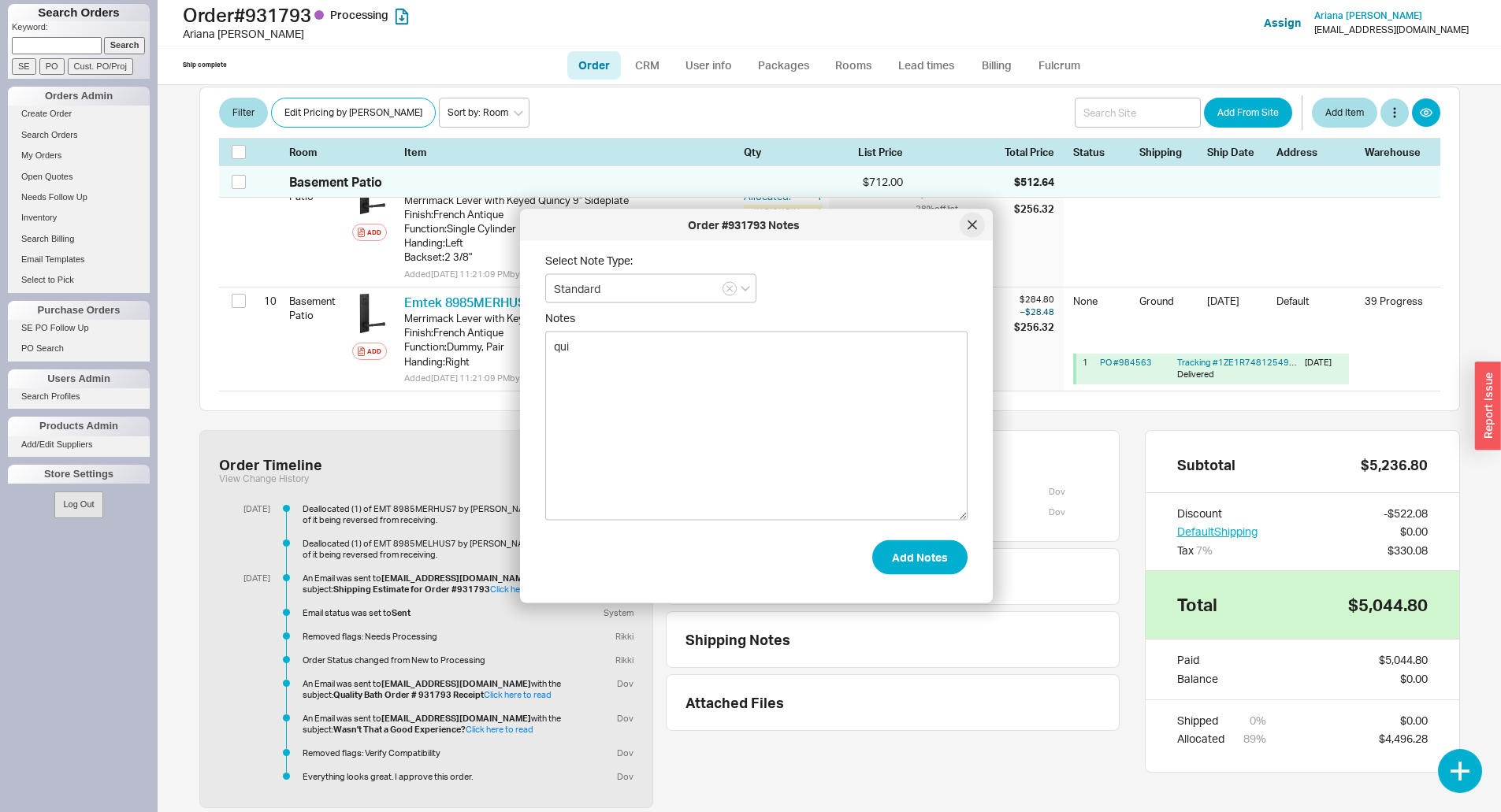
type textarea "qui"
click at [976, 221] on icon at bounding box center [972, 225] width 9 height 9
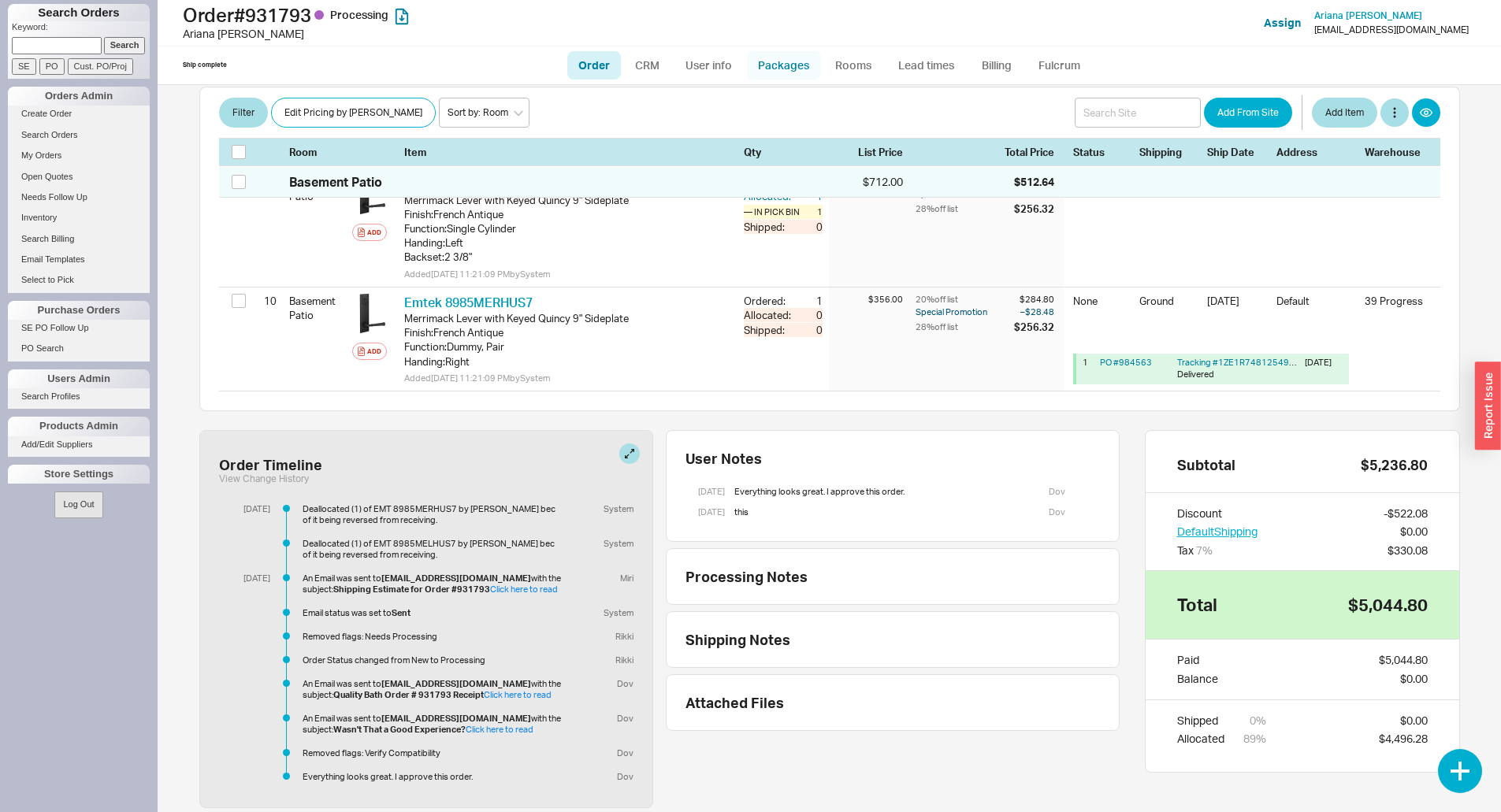
click at [815, 57] on link "Packages" at bounding box center [784, 65] width 74 height 28
select select "1"
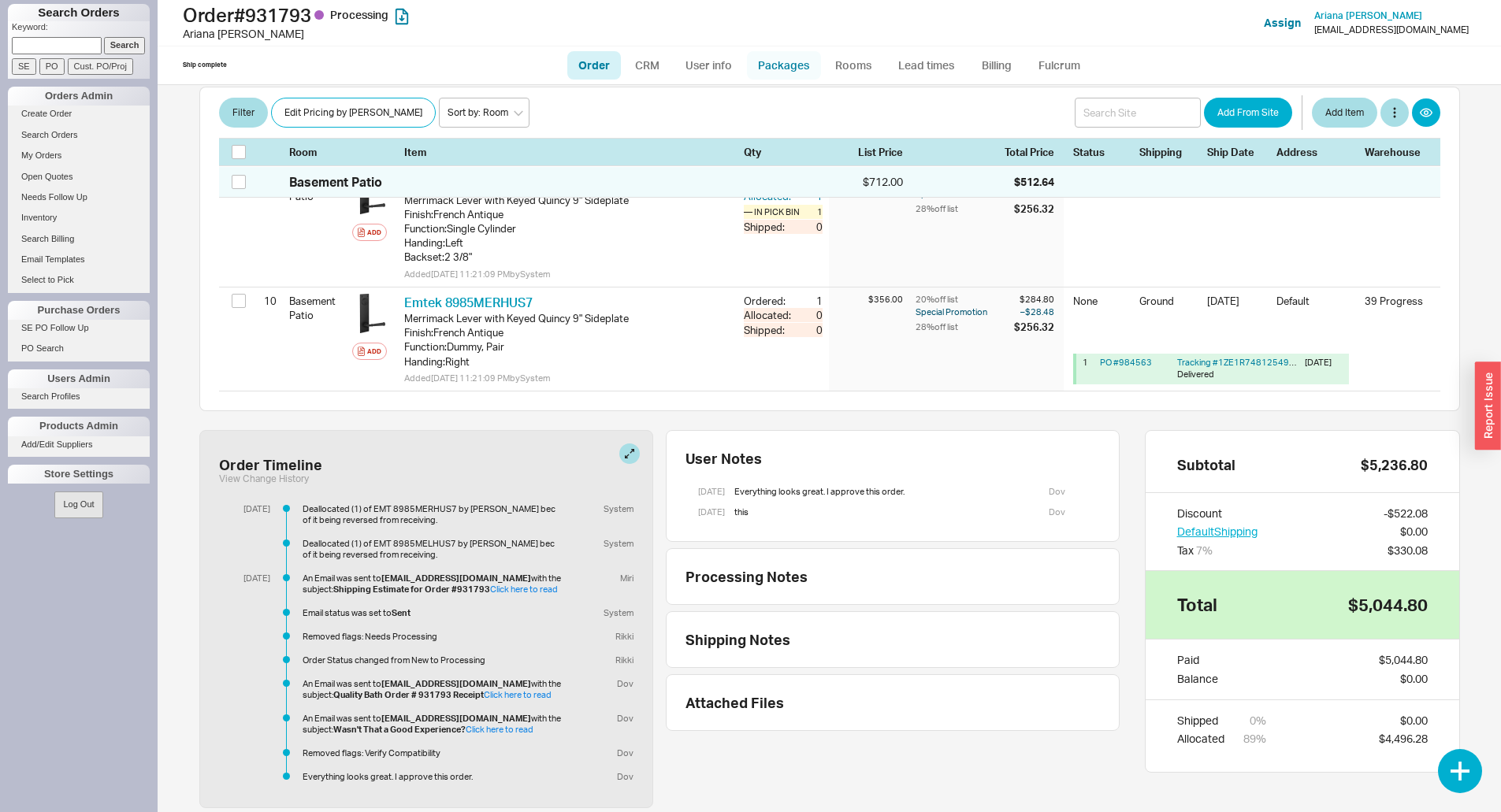
select select "1"
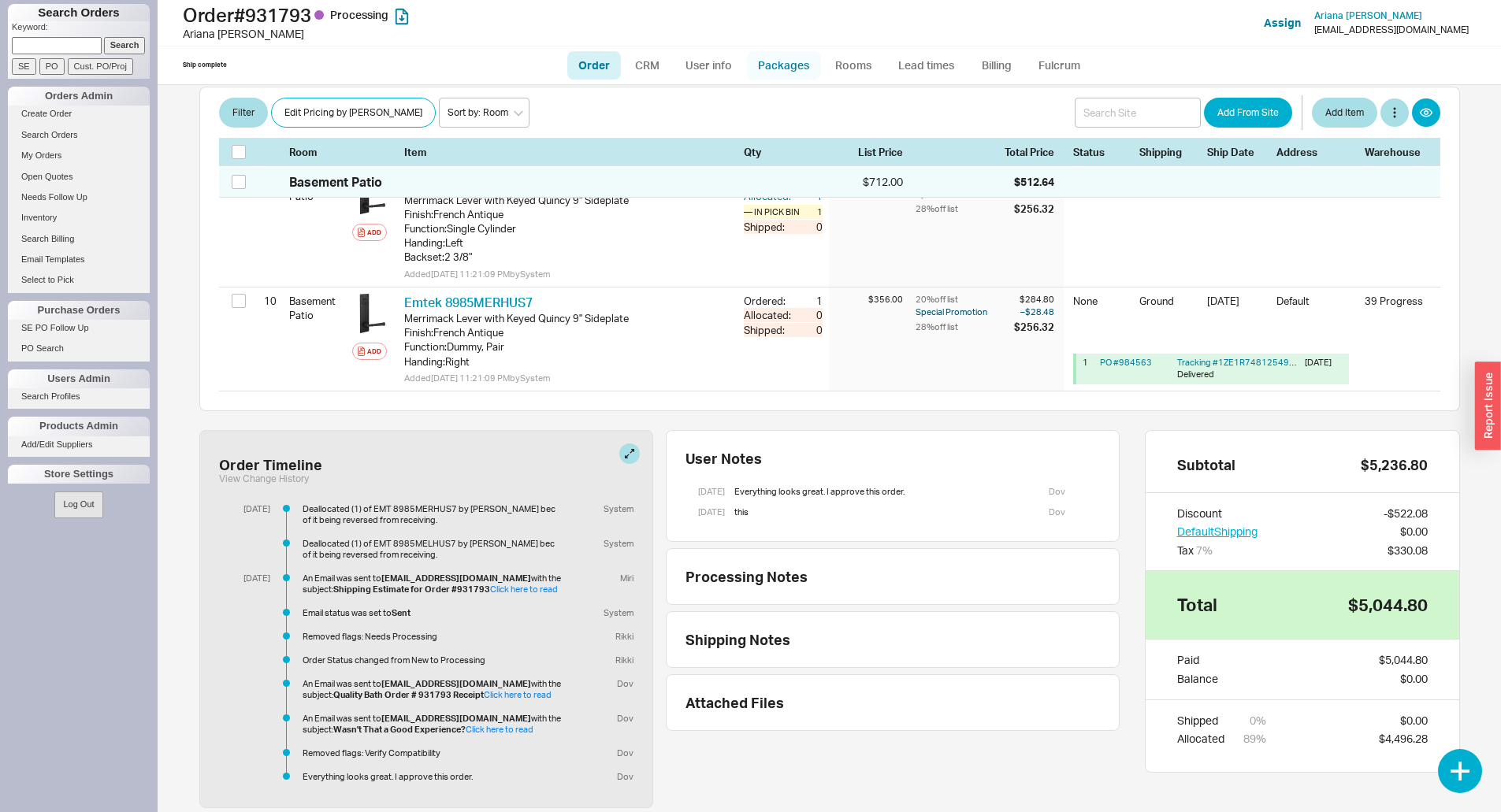
select select "1"
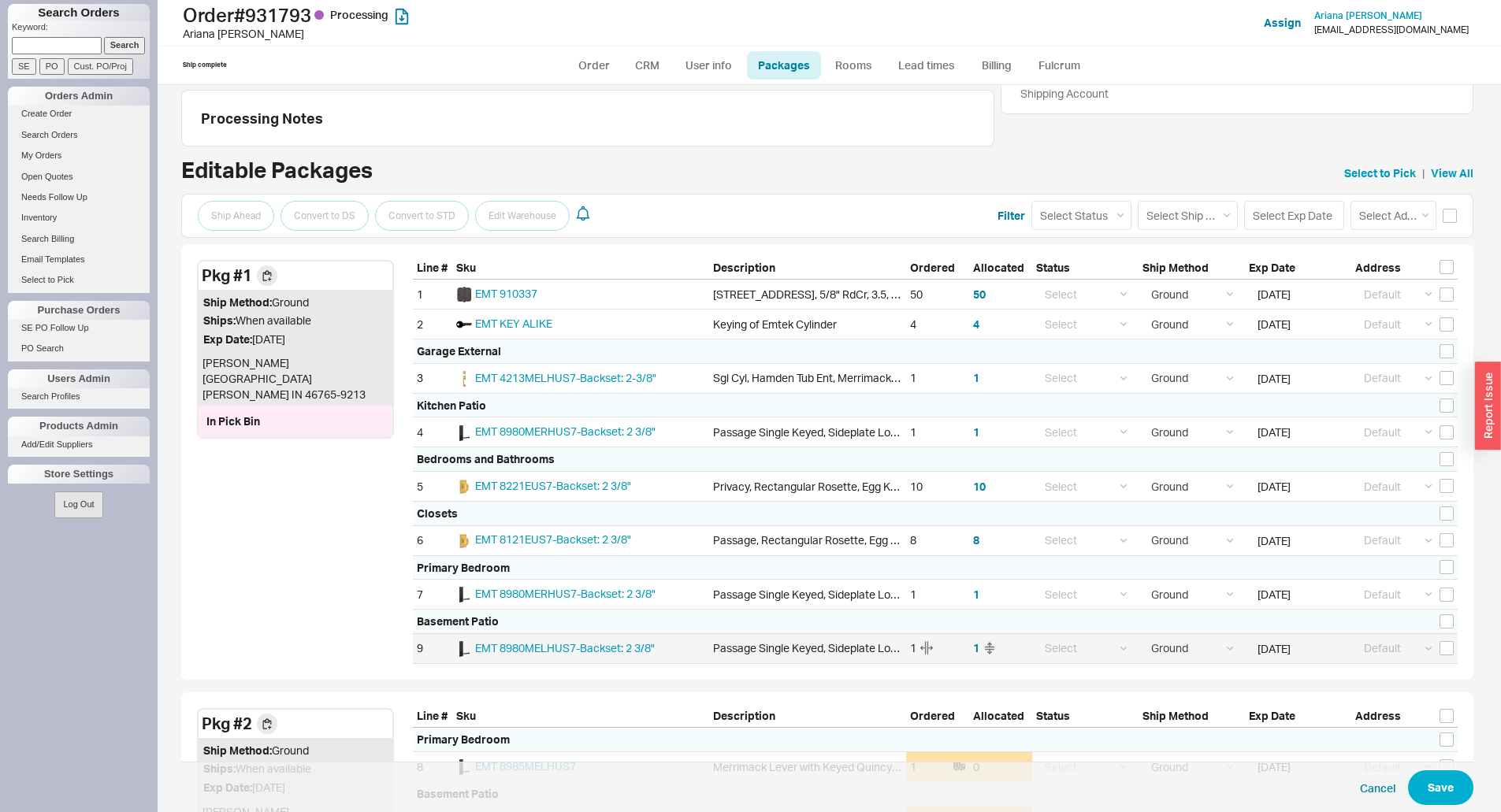
scroll to position [67, 0]
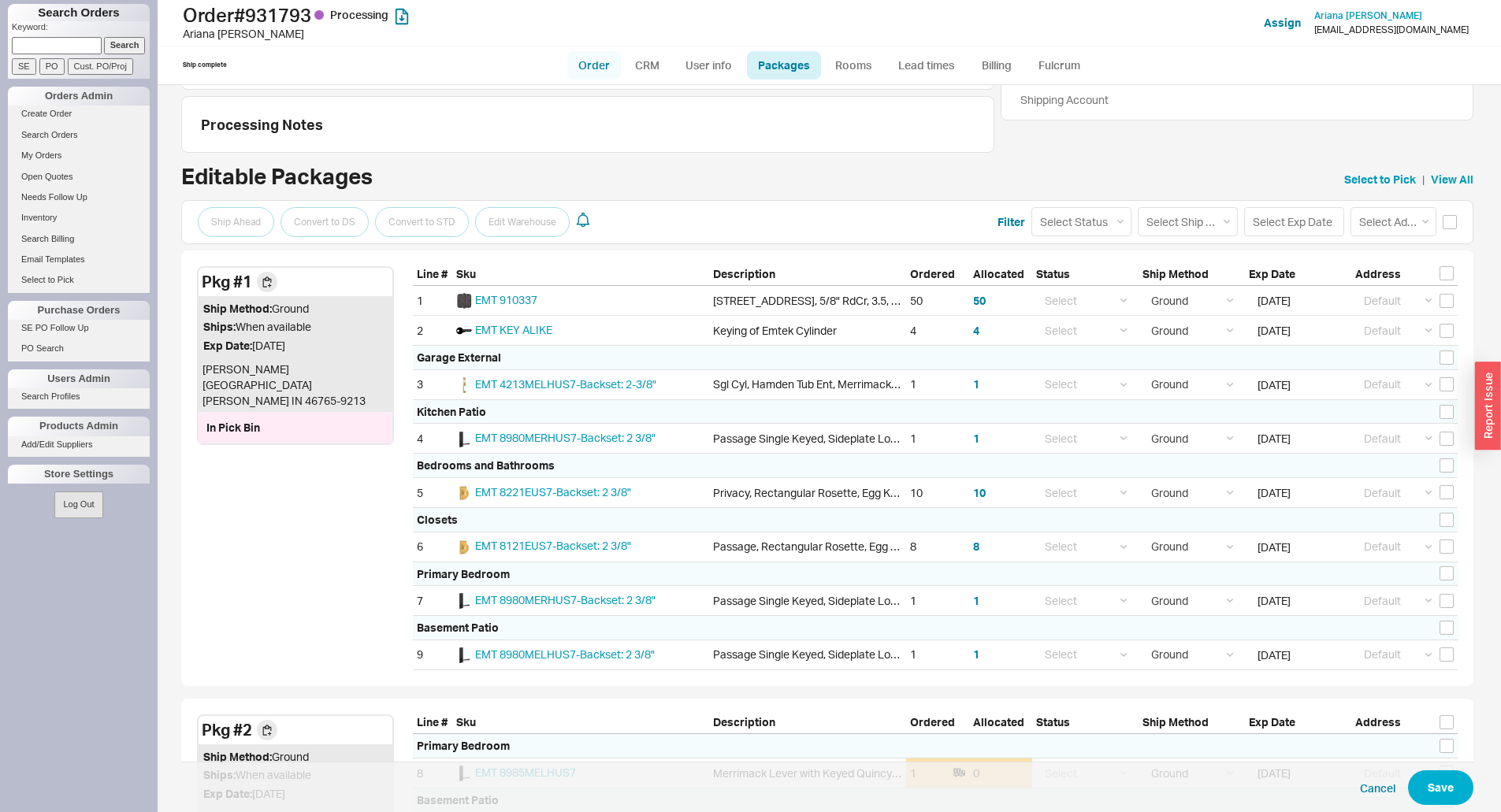
click at [599, 65] on link "Order" at bounding box center [594, 65] width 53 height 28
select select "LOW"
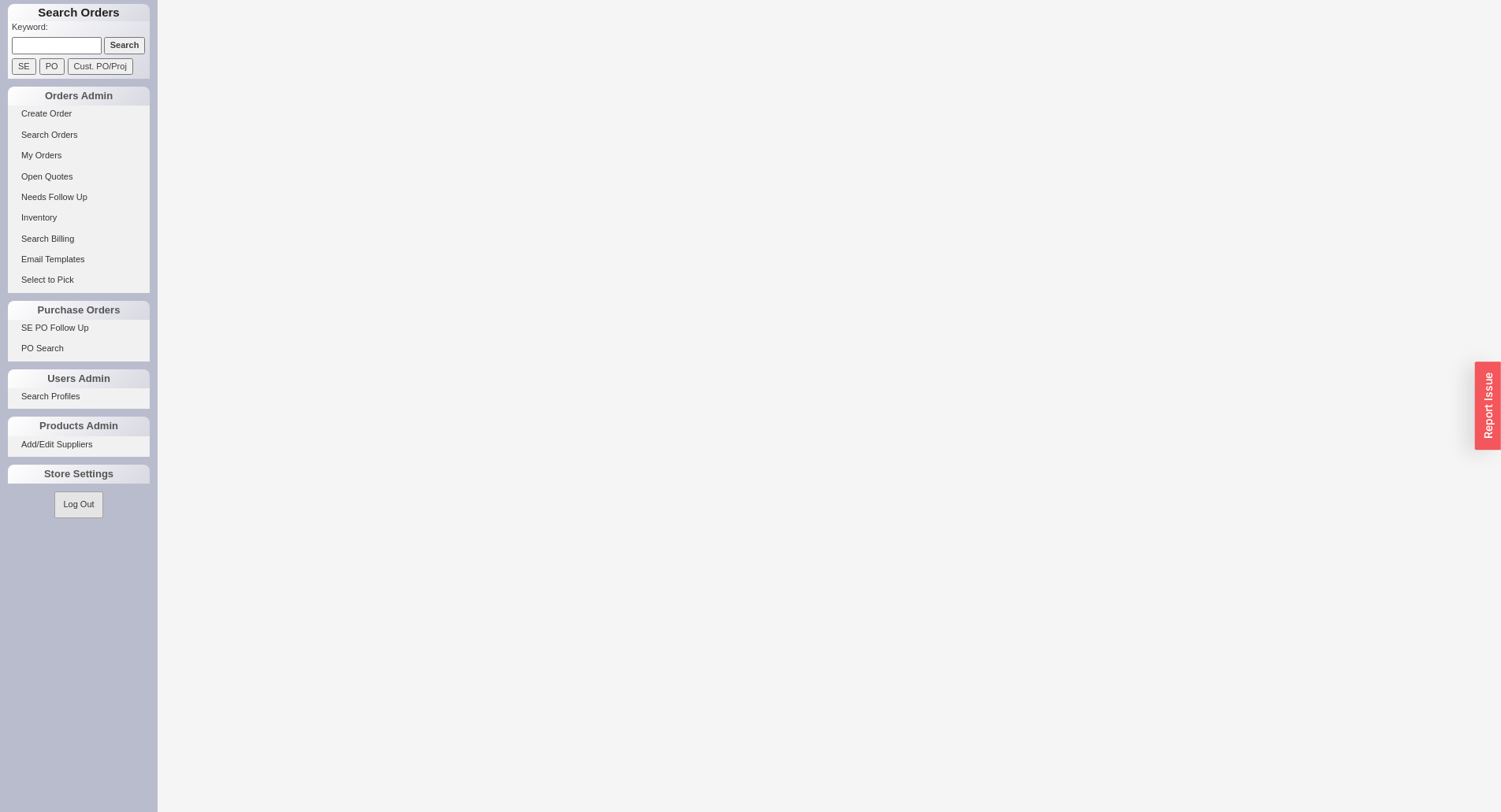
click at [84, 37] on input at bounding box center [57, 45] width 90 height 17
paste input "931897"
type input "931897"
click at [104, 37] on input "Search" at bounding box center [125, 45] width 42 height 17
select select "LOW"
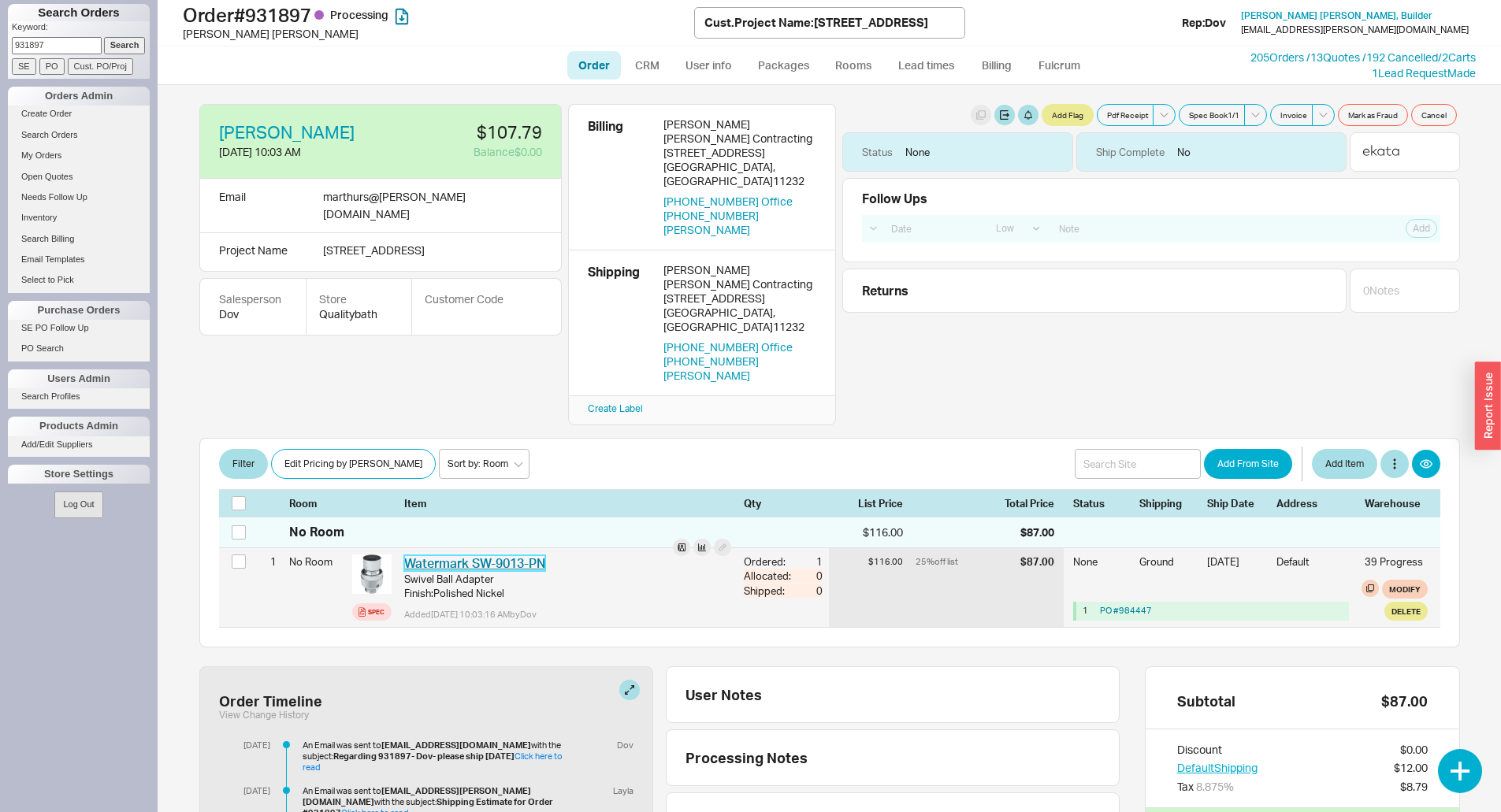
click at [445, 555] on link "Watermark SW-9013-PN" at bounding box center [474, 563] width 141 height 16
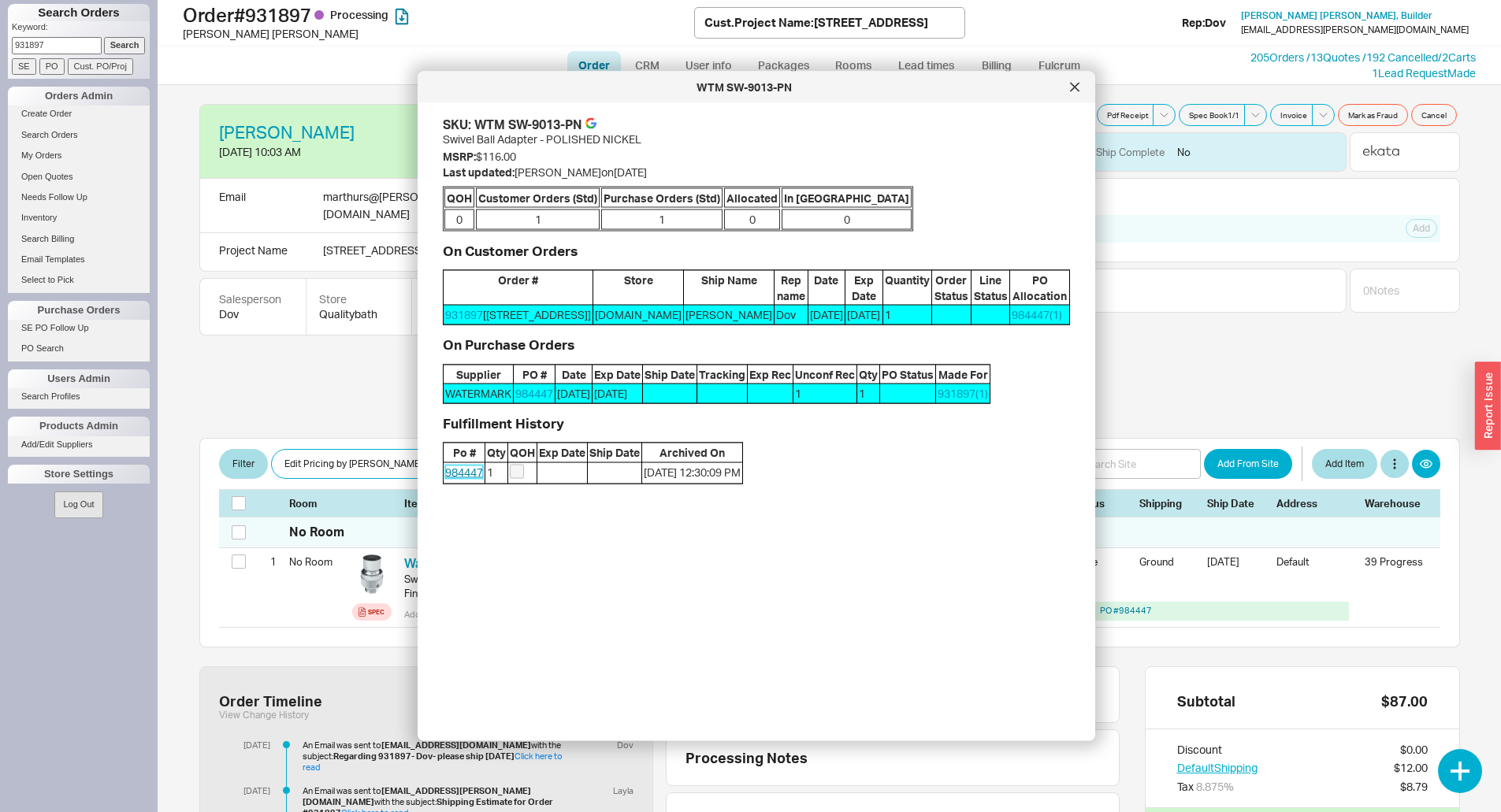
click at [466, 478] on link "984447" at bounding box center [464, 471] width 37 height 13
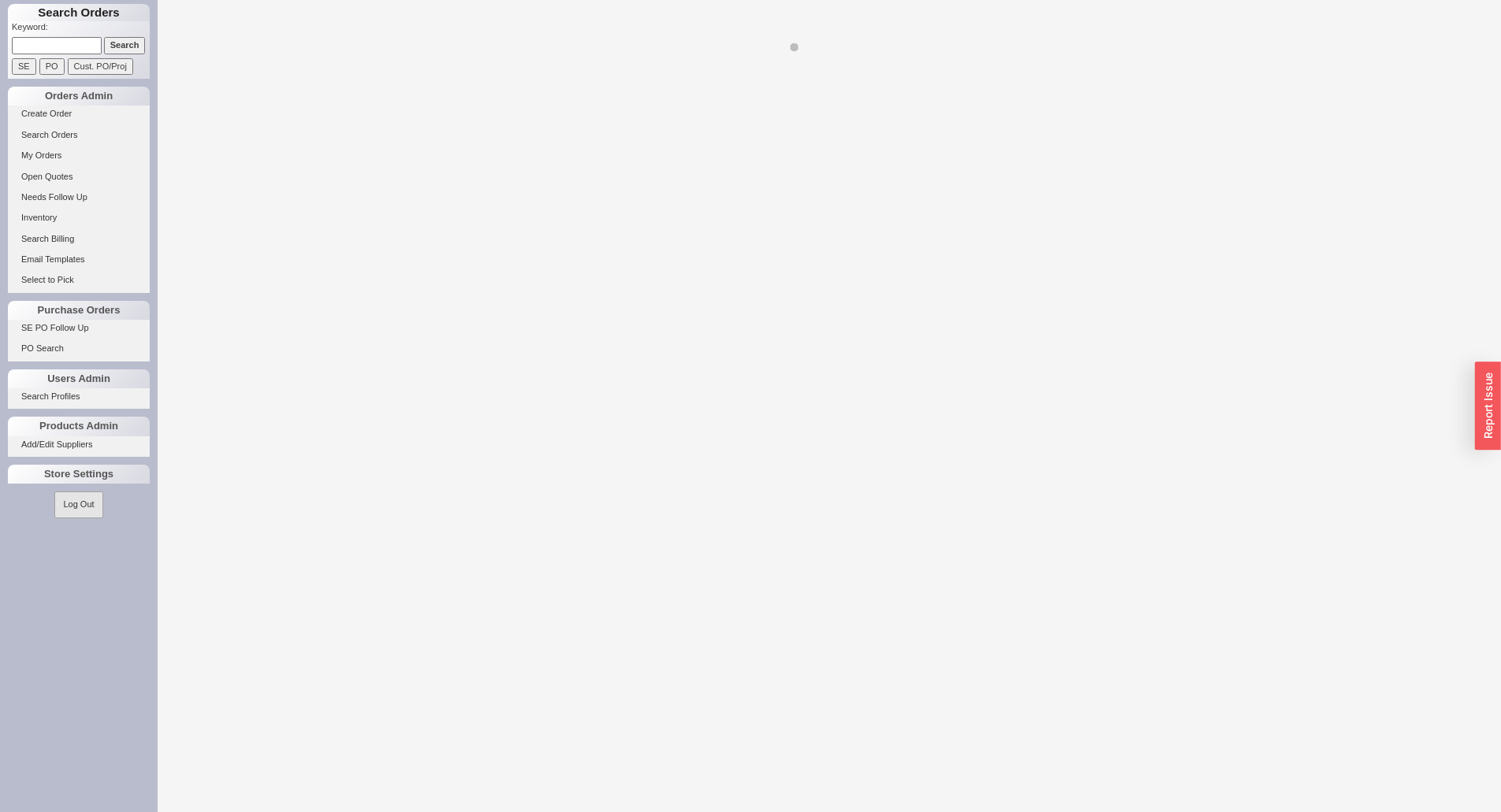
select select "LOW"
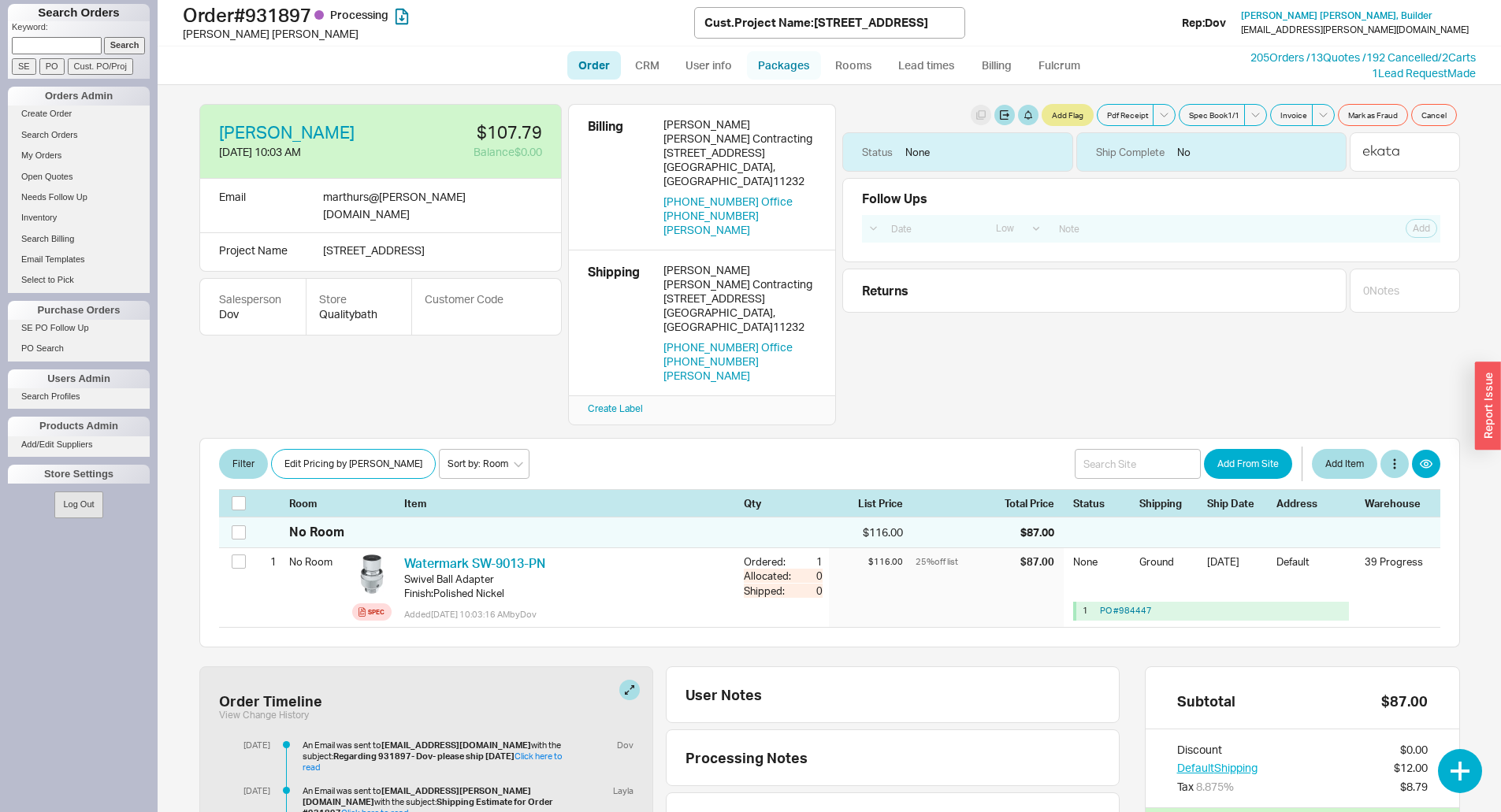
click at [785, 69] on link "Packages" at bounding box center [784, 65] width 74 height 28
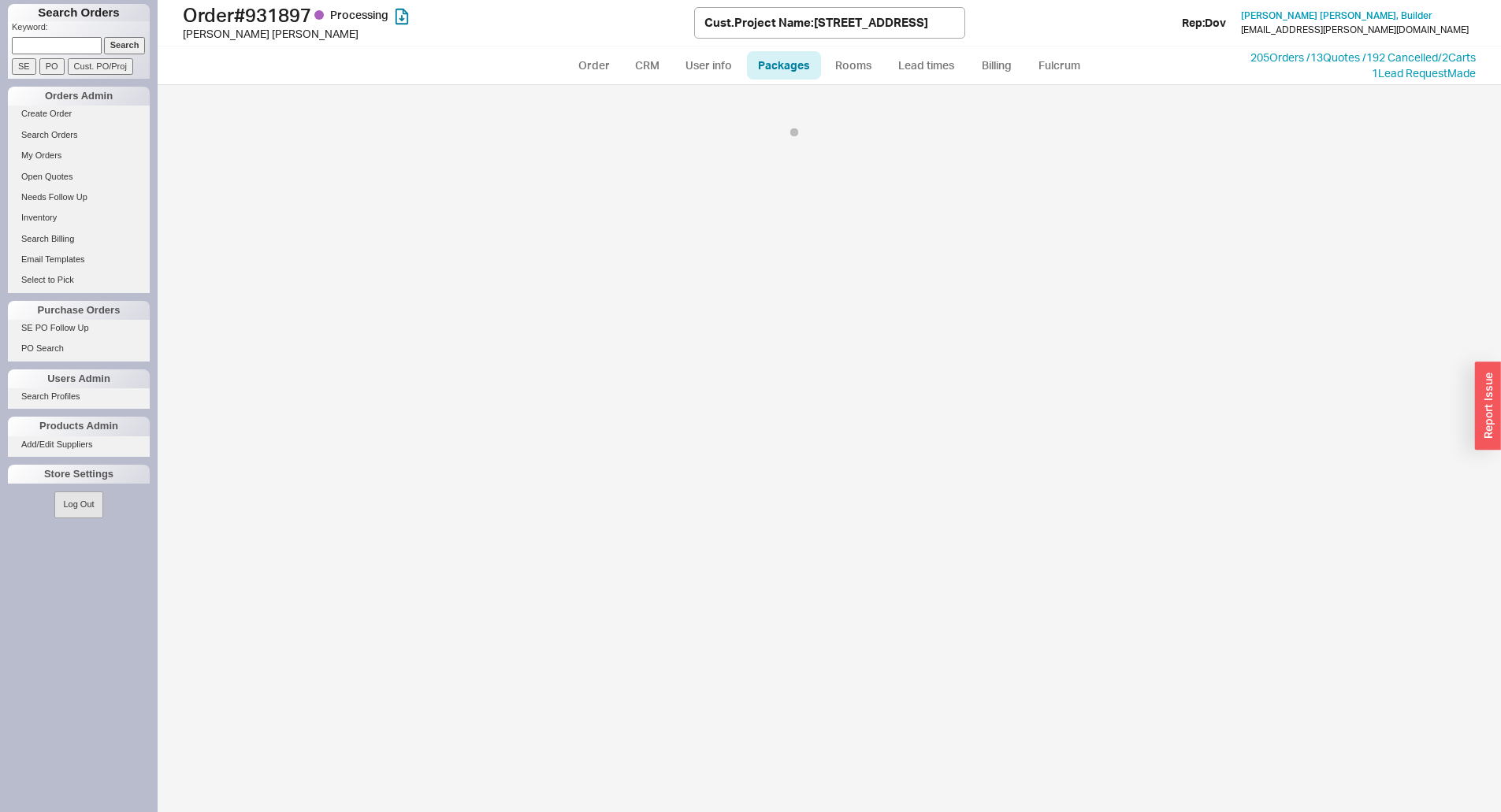
select select "1"
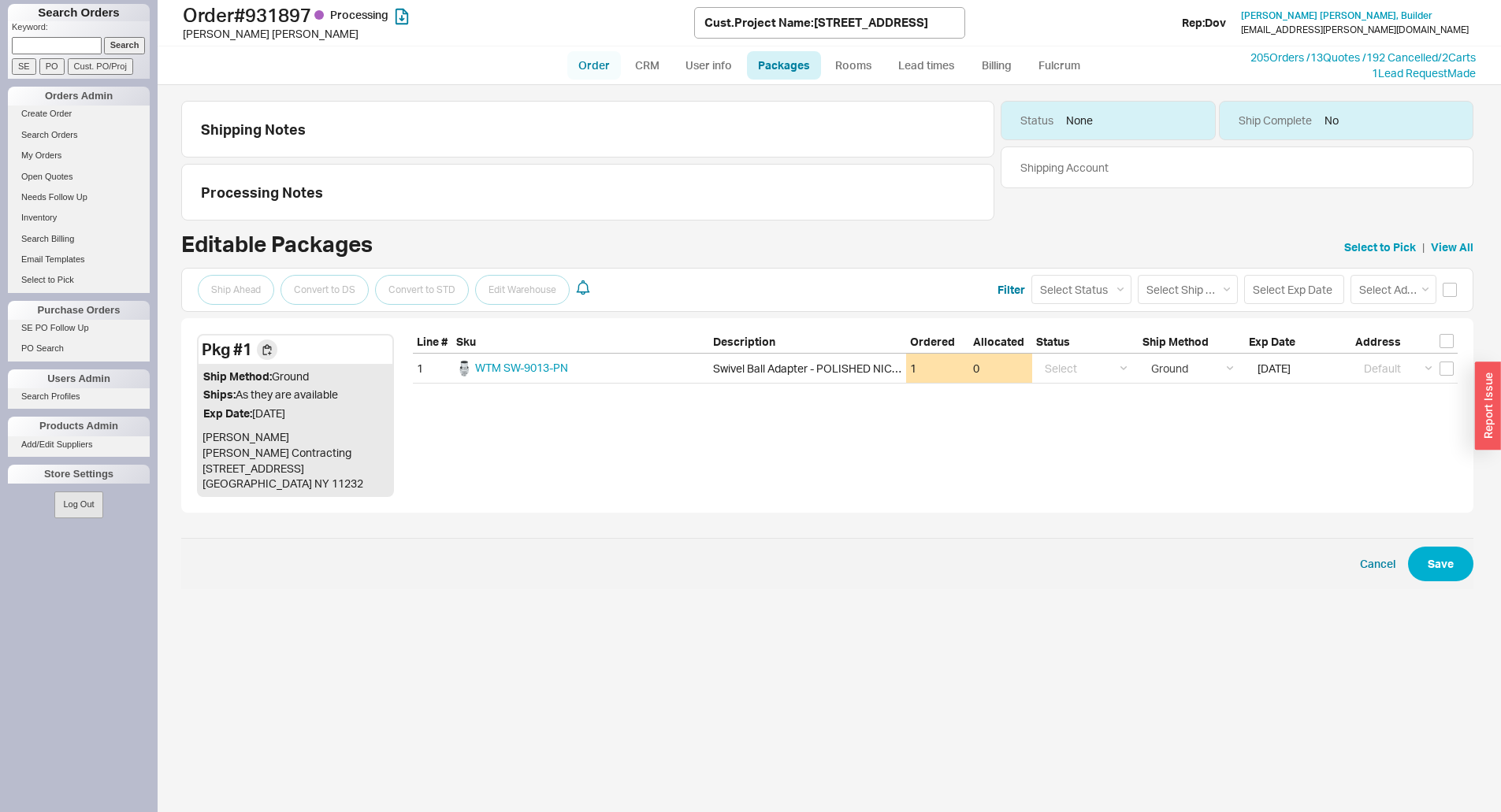
click at [599, 64] on link "Order" at bounding box center [594, 65] width 53 height 28
select select "LOW"
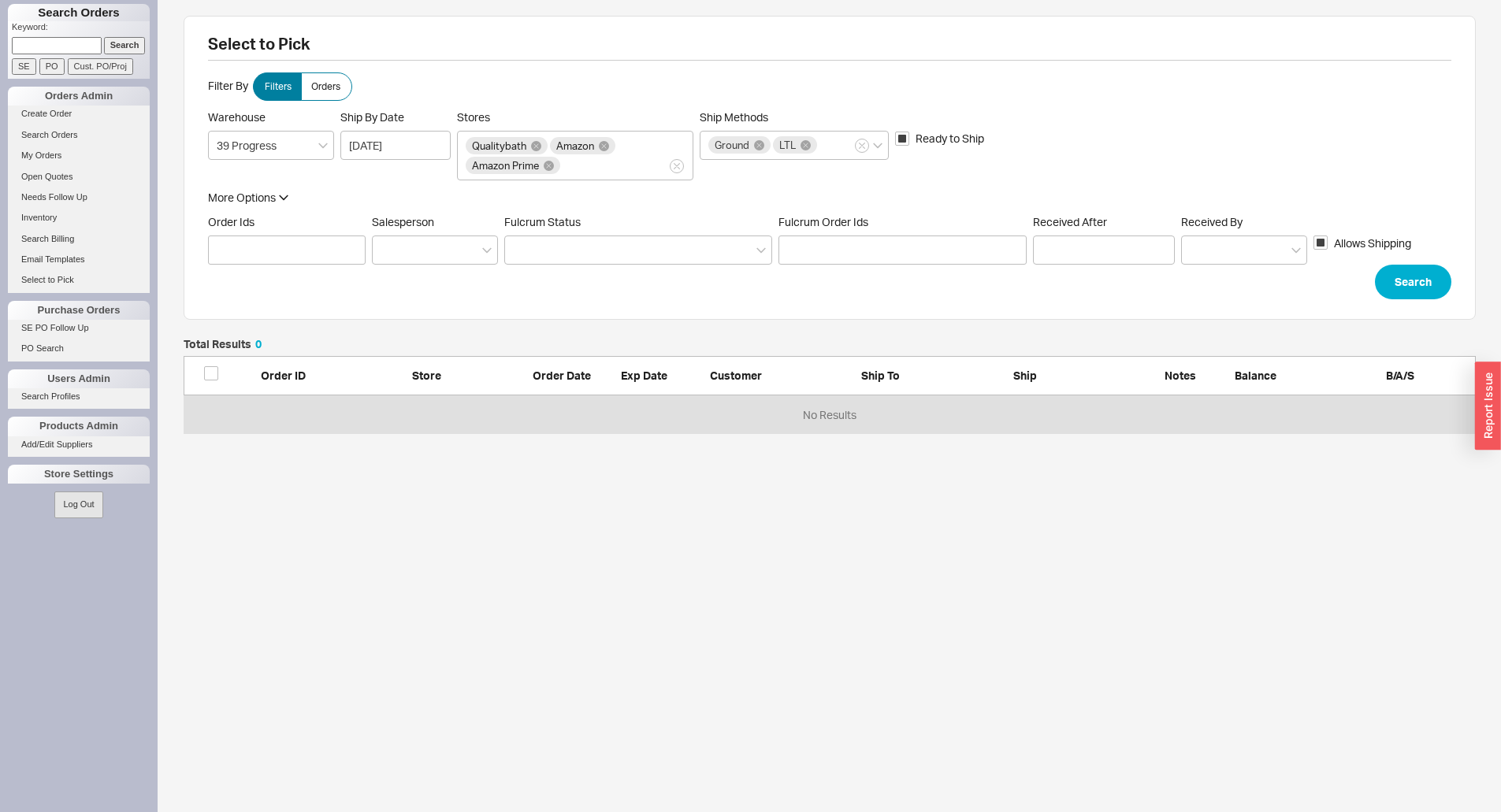
scroll to position [83, 1280]
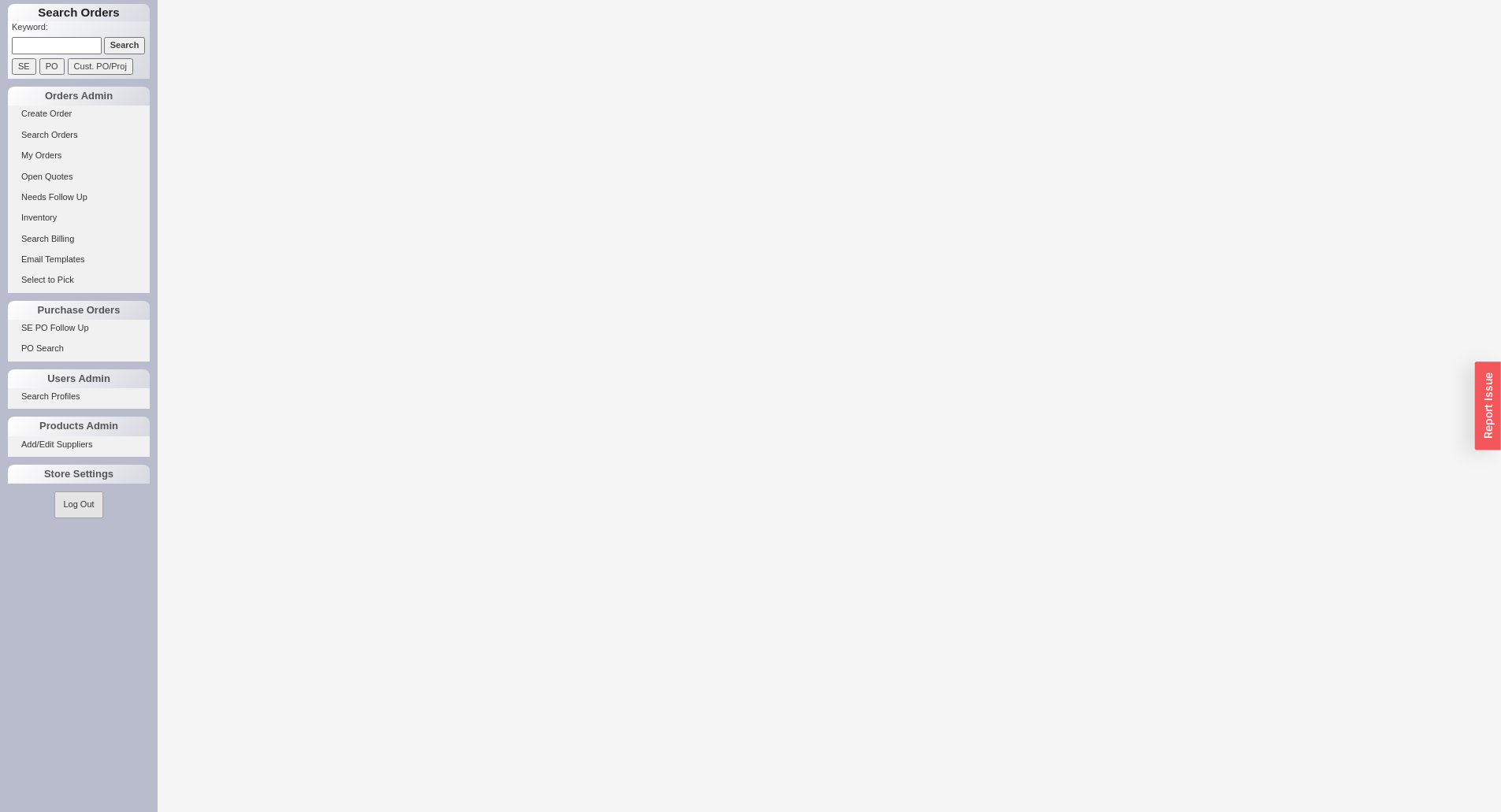
click at [67, 38] on input at bounding box center [57, 45] width 90 height 17
paste input "931897"
type input "931897"
click at [129, 43] on input "Search" at bounding box center [125, 45] width 42 height 17
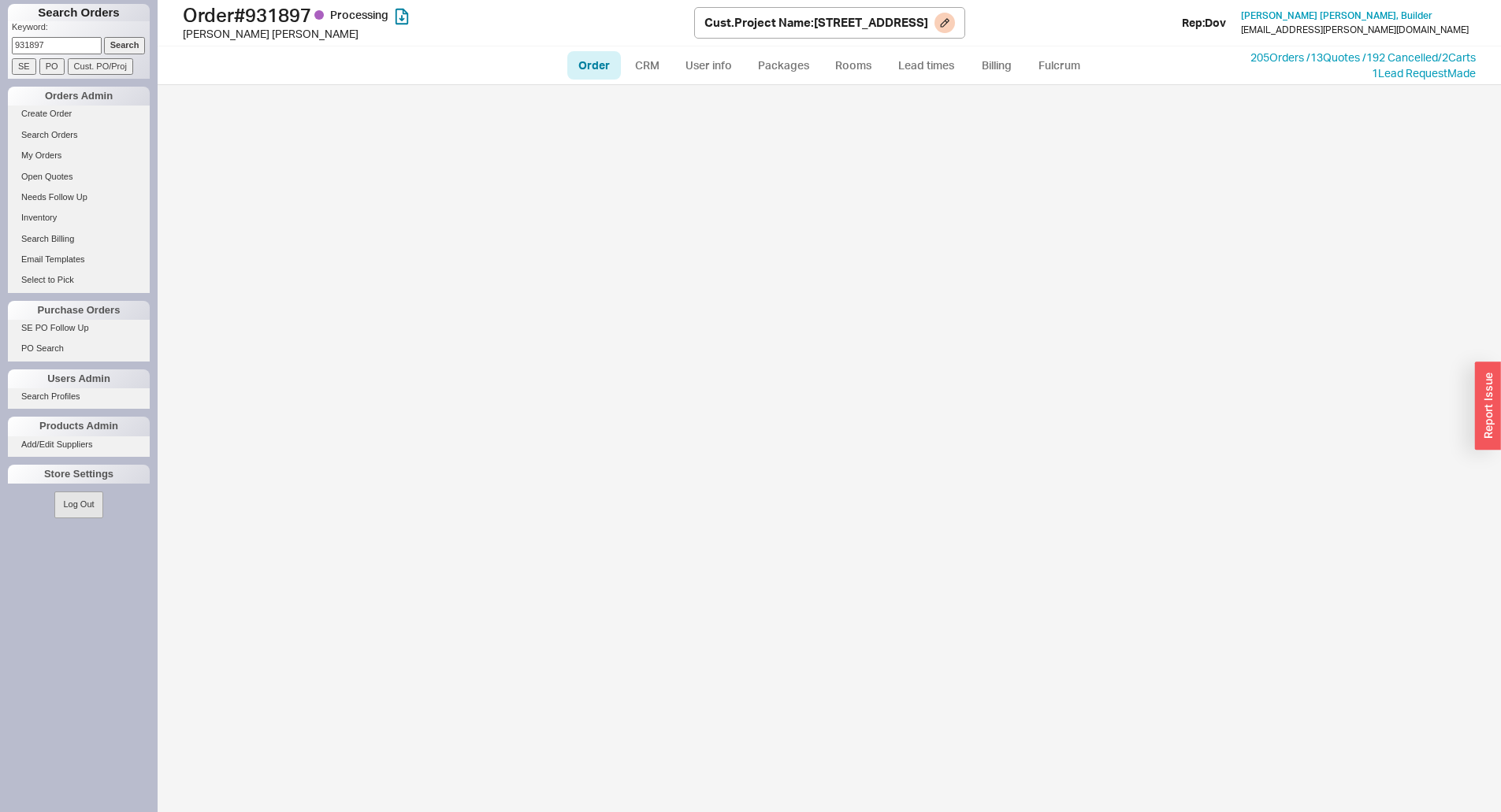
select select "LOW"
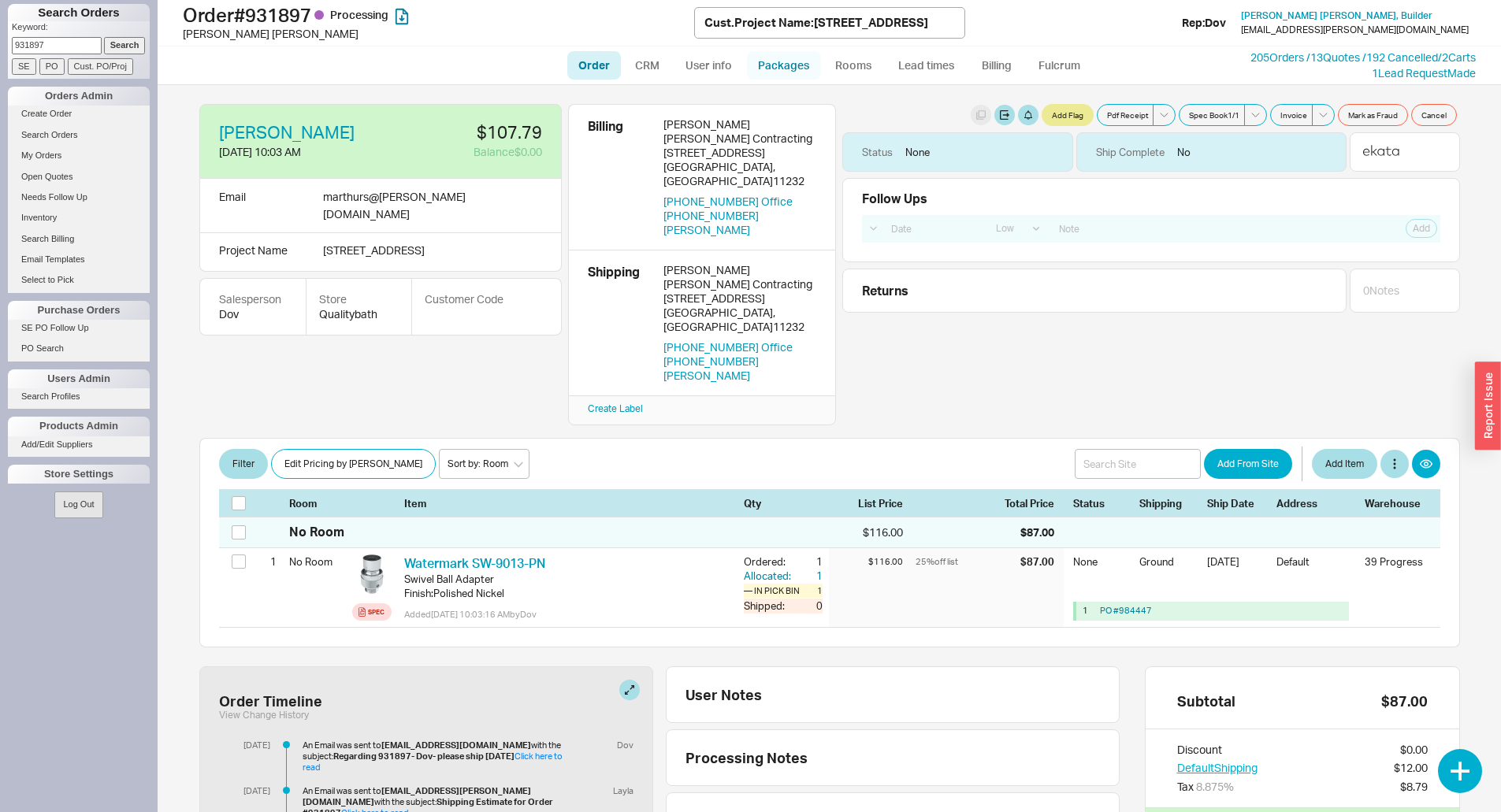
click at [797, 63] on link "Packages" at bounding box center [784, 65] width 74 height 28
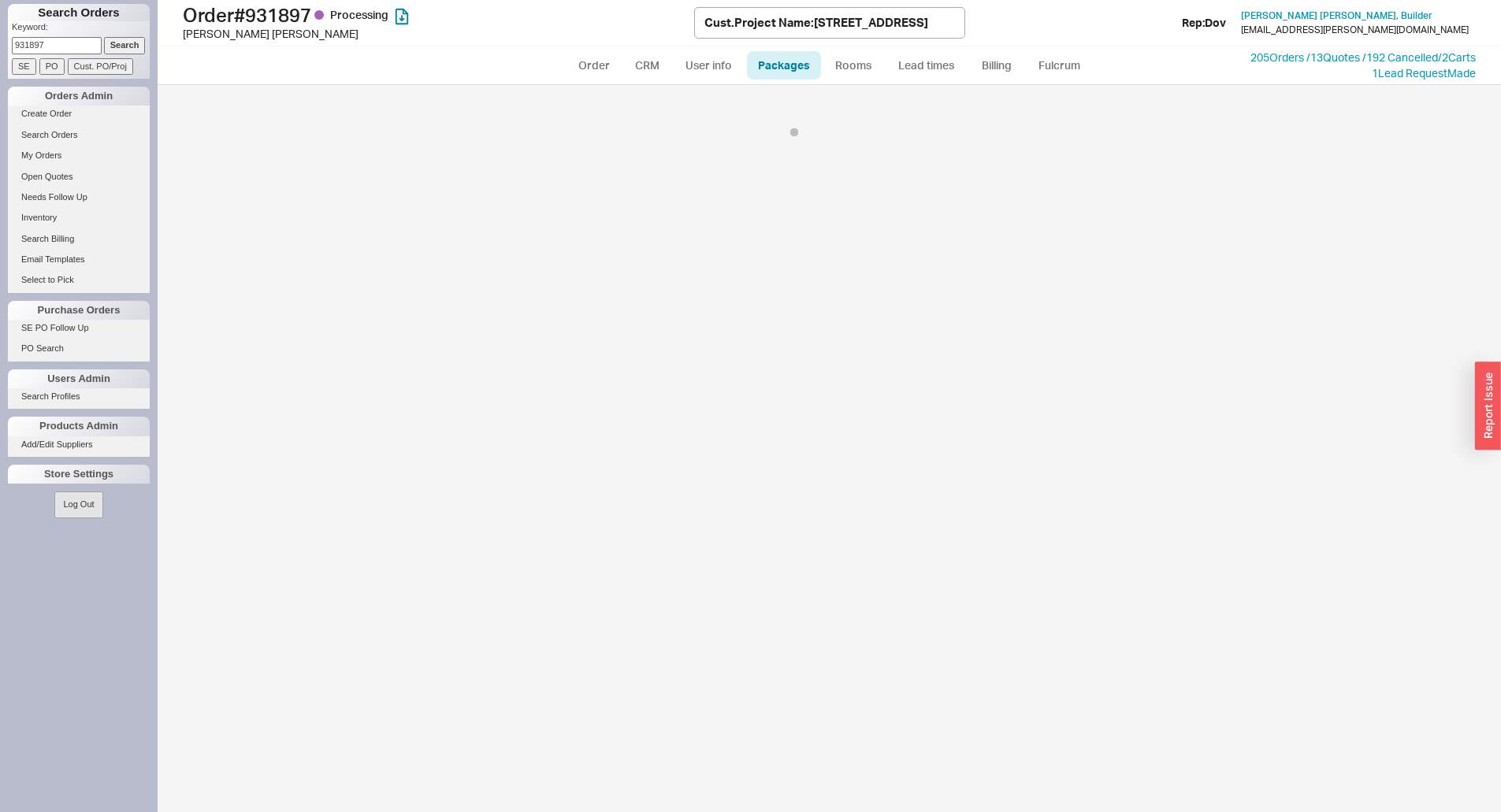
select select "1"
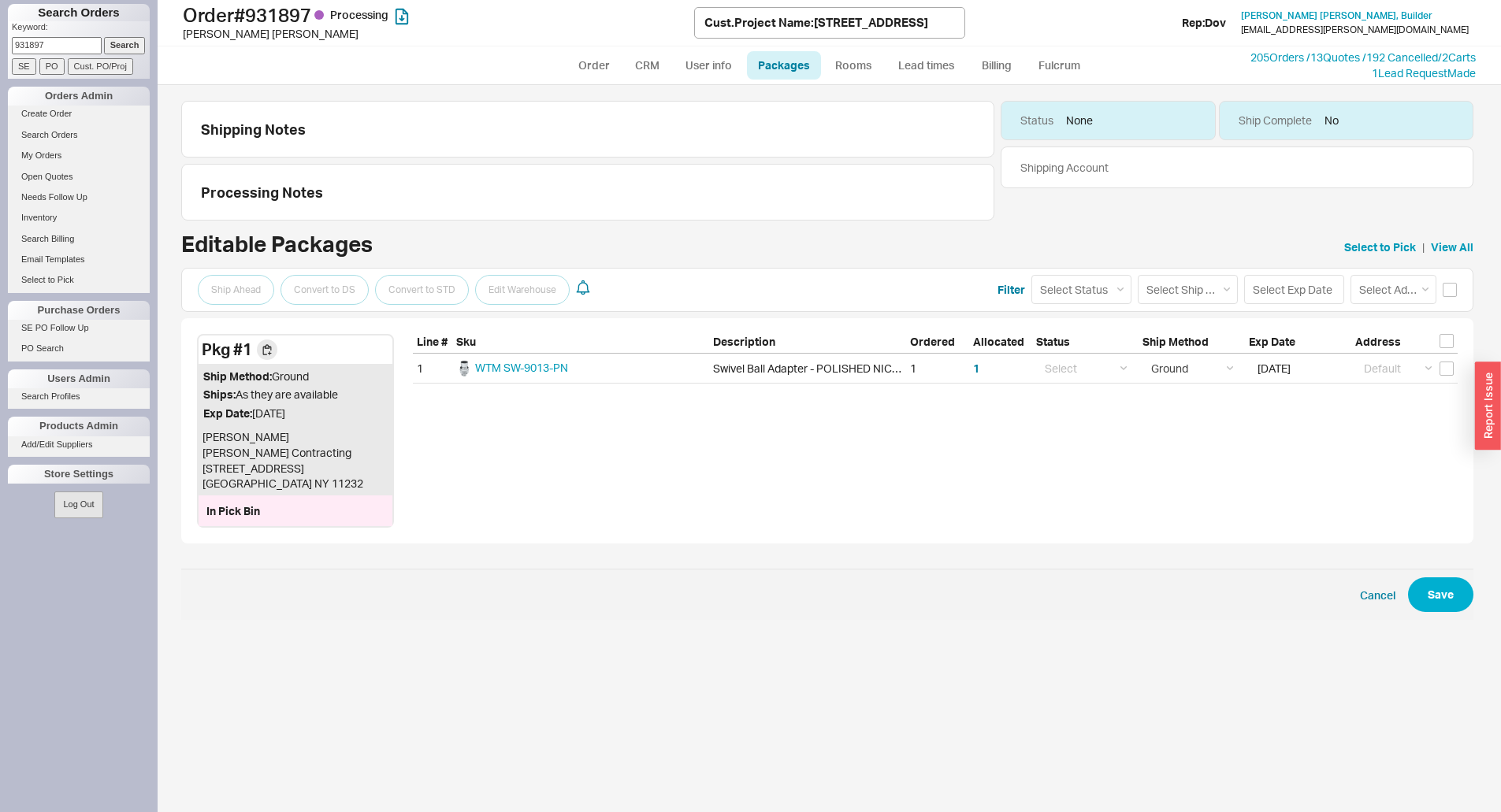
click at [1458, 299] on div "Ship Ahead Convert to DS Convert to STD Edit Warehouse Filter Select Status (no…" at bounding box center [828, 290] width 1293 height 44
click at [1454, 292] on input "checkbox" at bounding box center [1449, 290] width 14 height 14
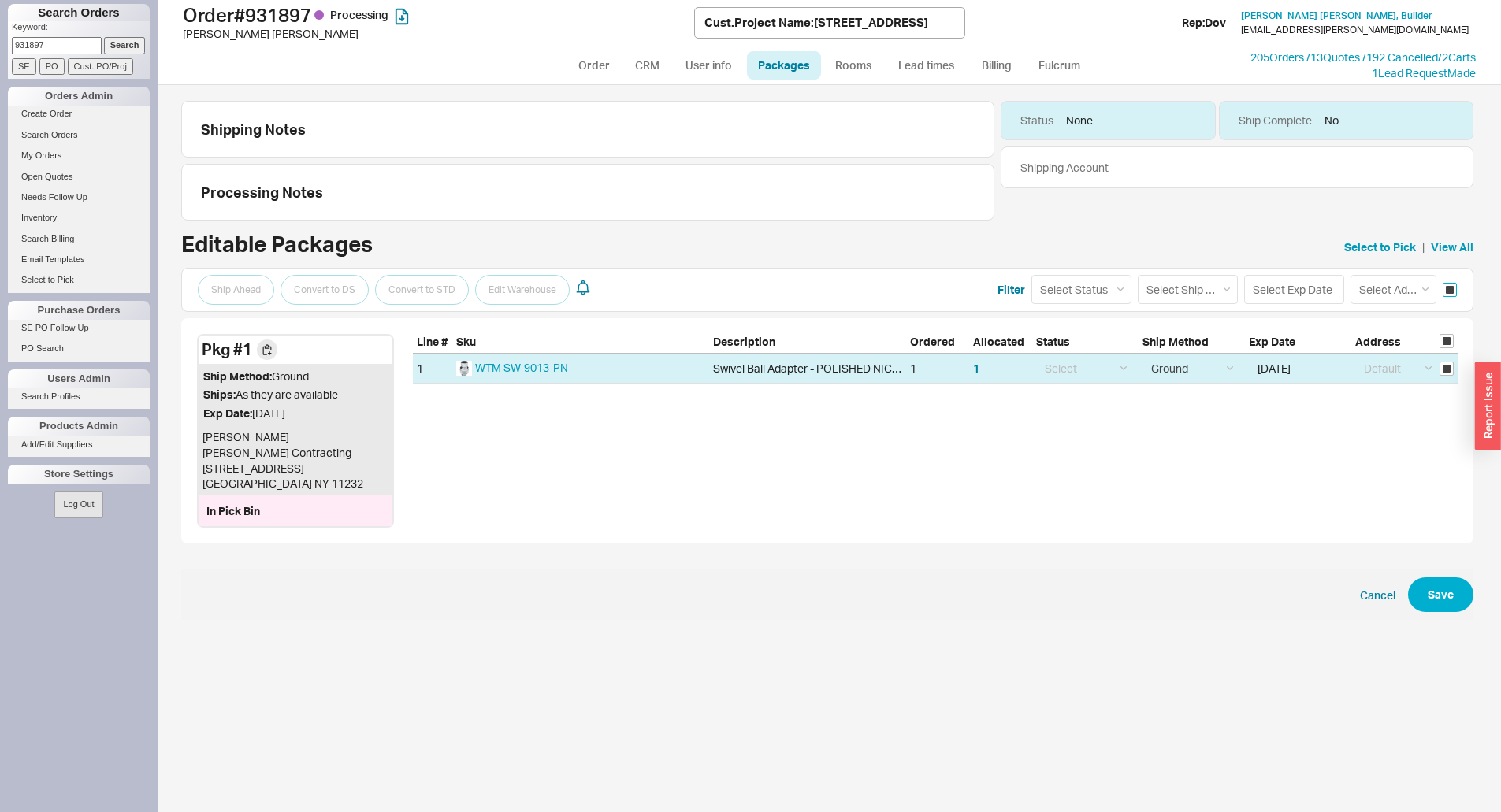
checkbox input "true"
click at [1387, 248] on link "Select to Pick" at bounding box center [1380, 247] width 72 height 16
click at [1386, 247] on link "Select to Pick" at bounding box center [1380, 247] width 72 height 16
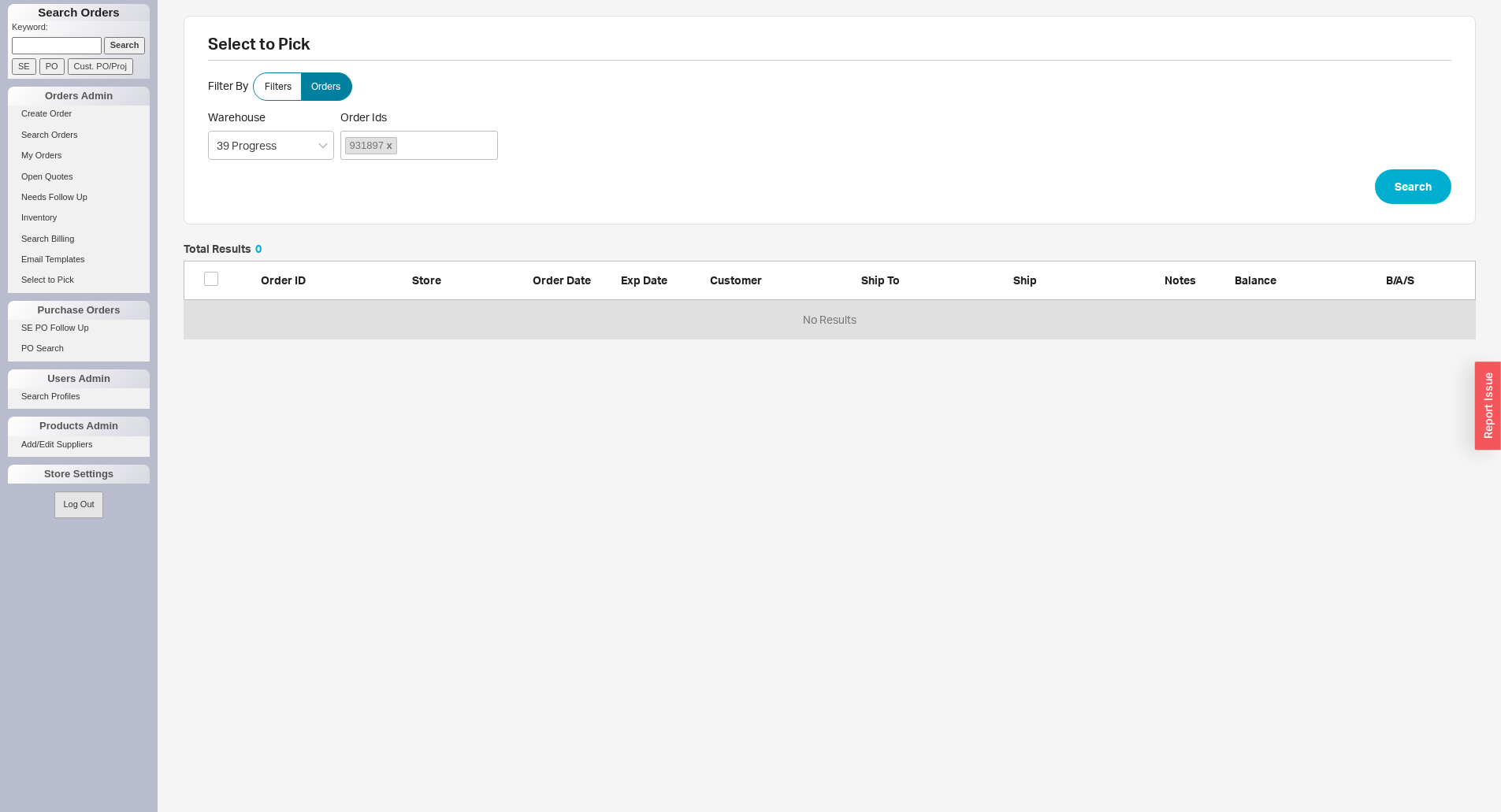
scroll to position [83, 1280]
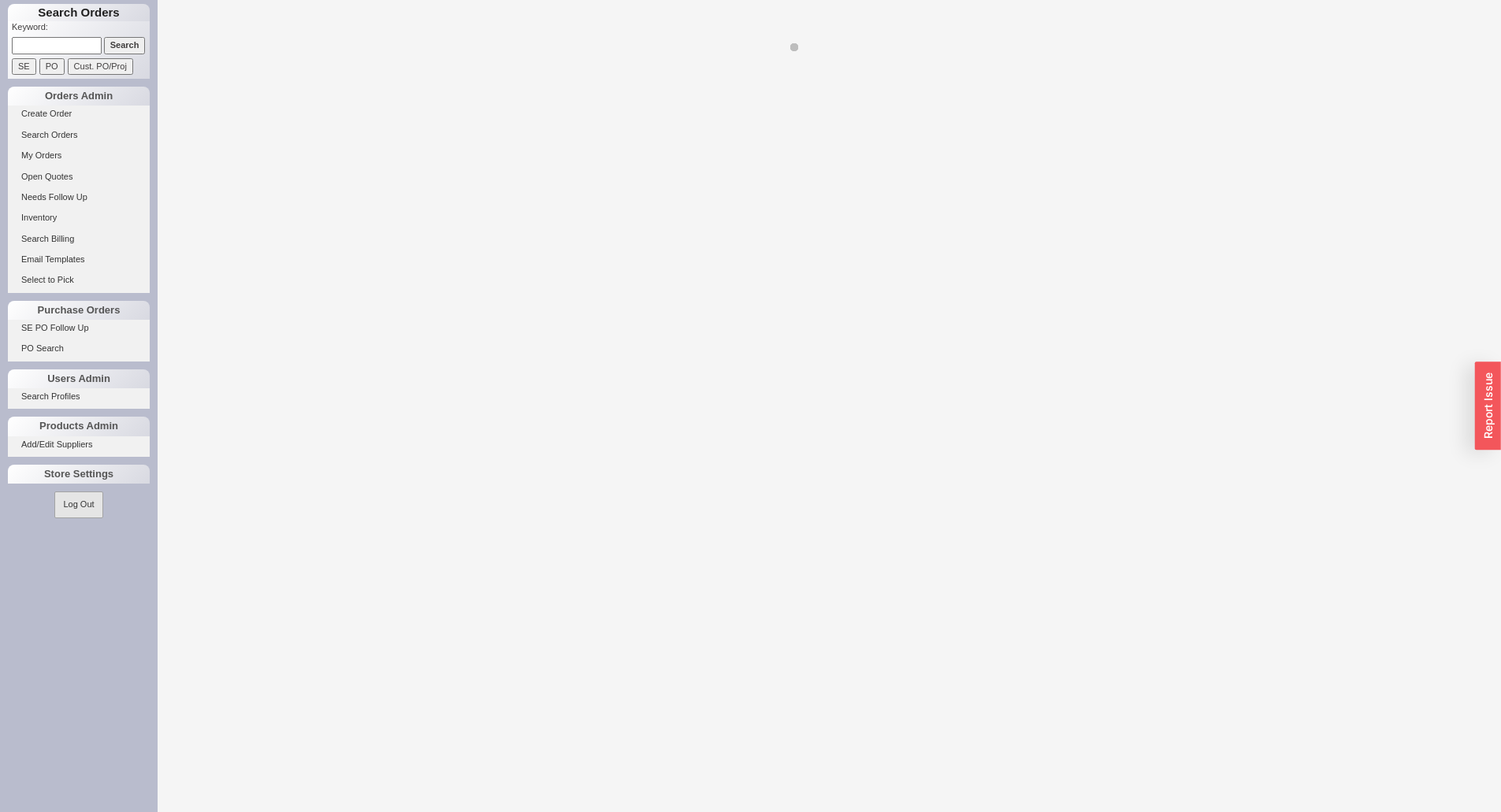
select select "LOW"
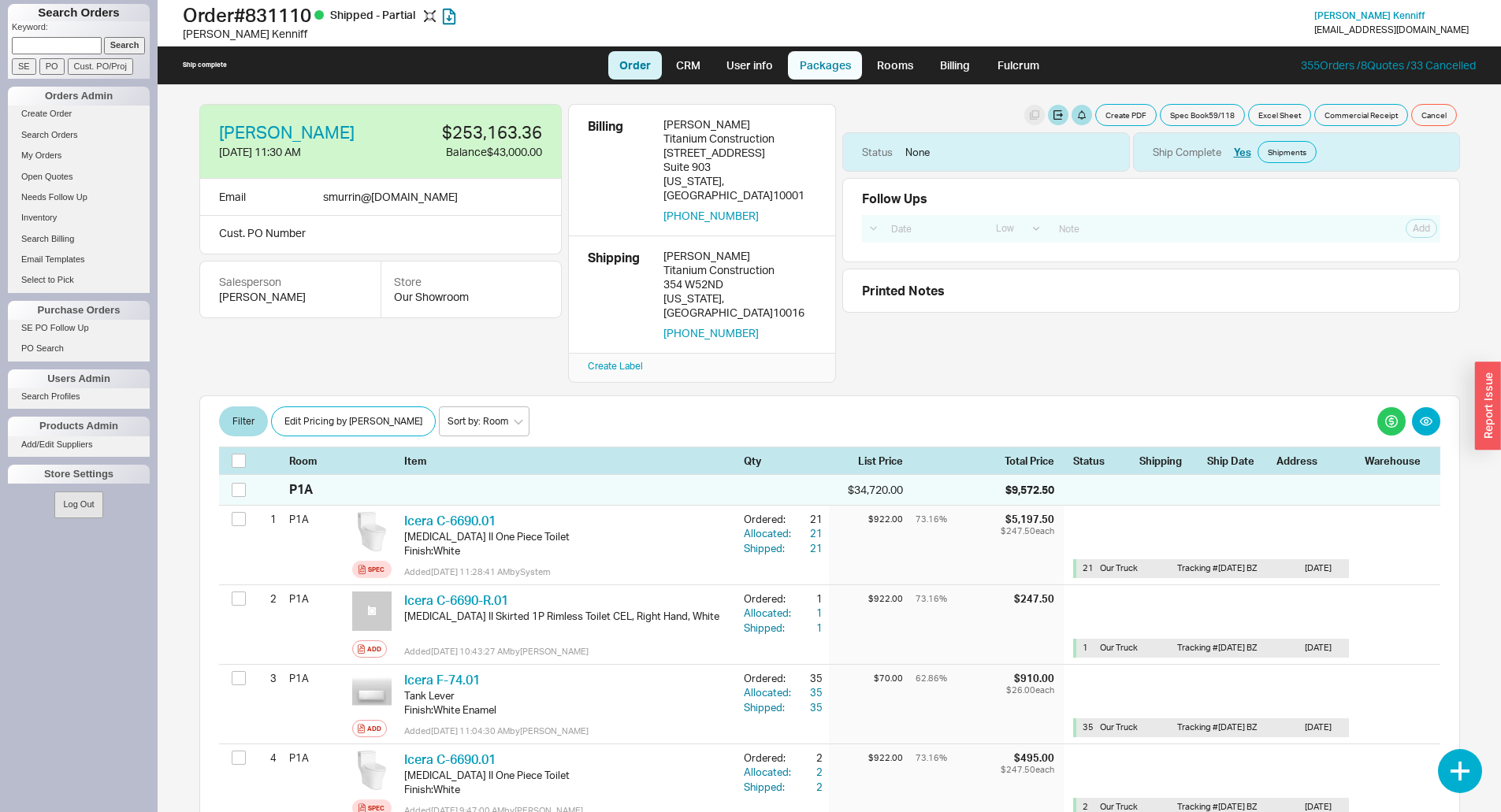
click at [819, 72] on link "Packages" at bounding box center [825, 65] width 74 height 28
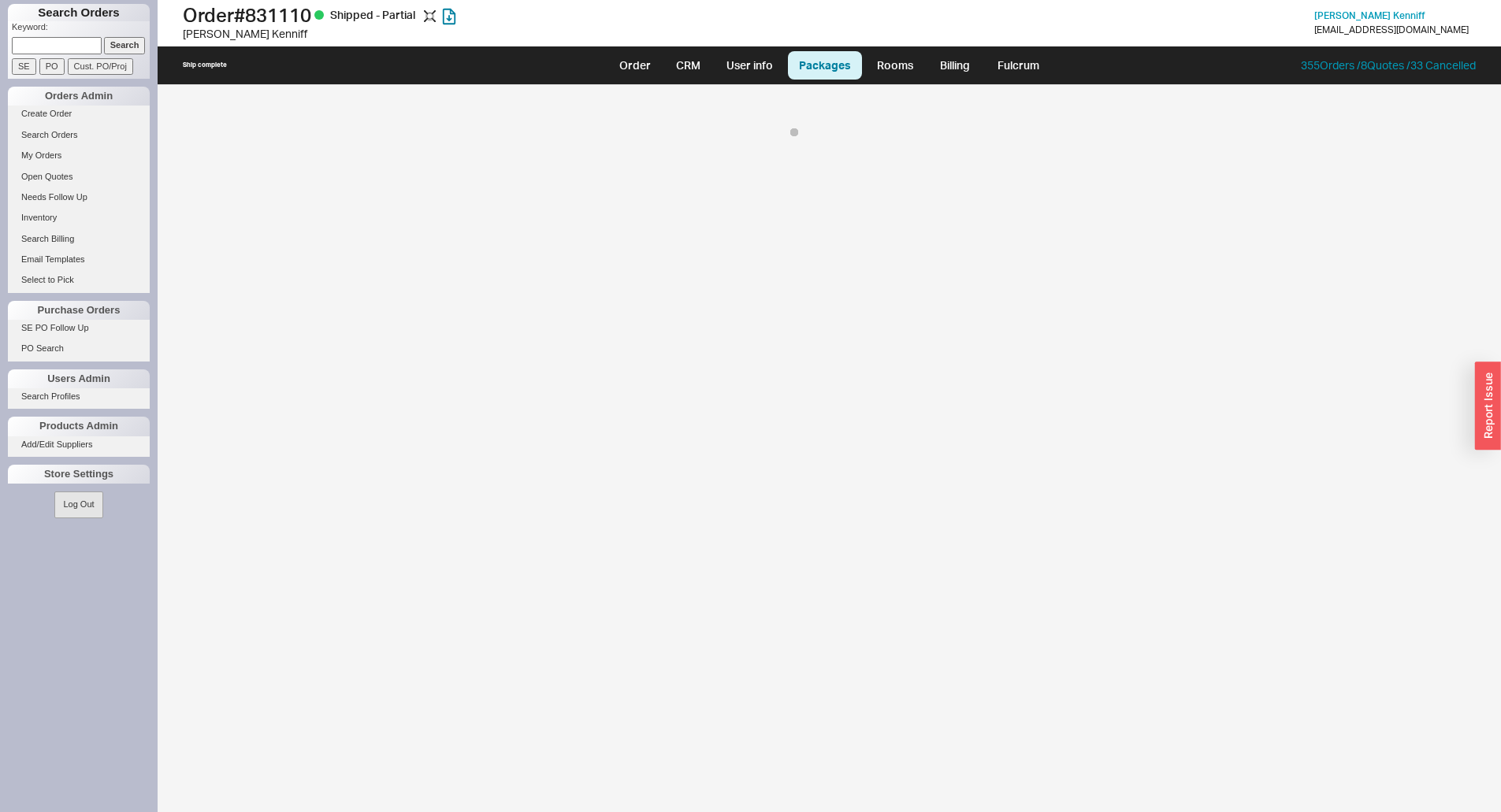
select select "1"
select select "8"
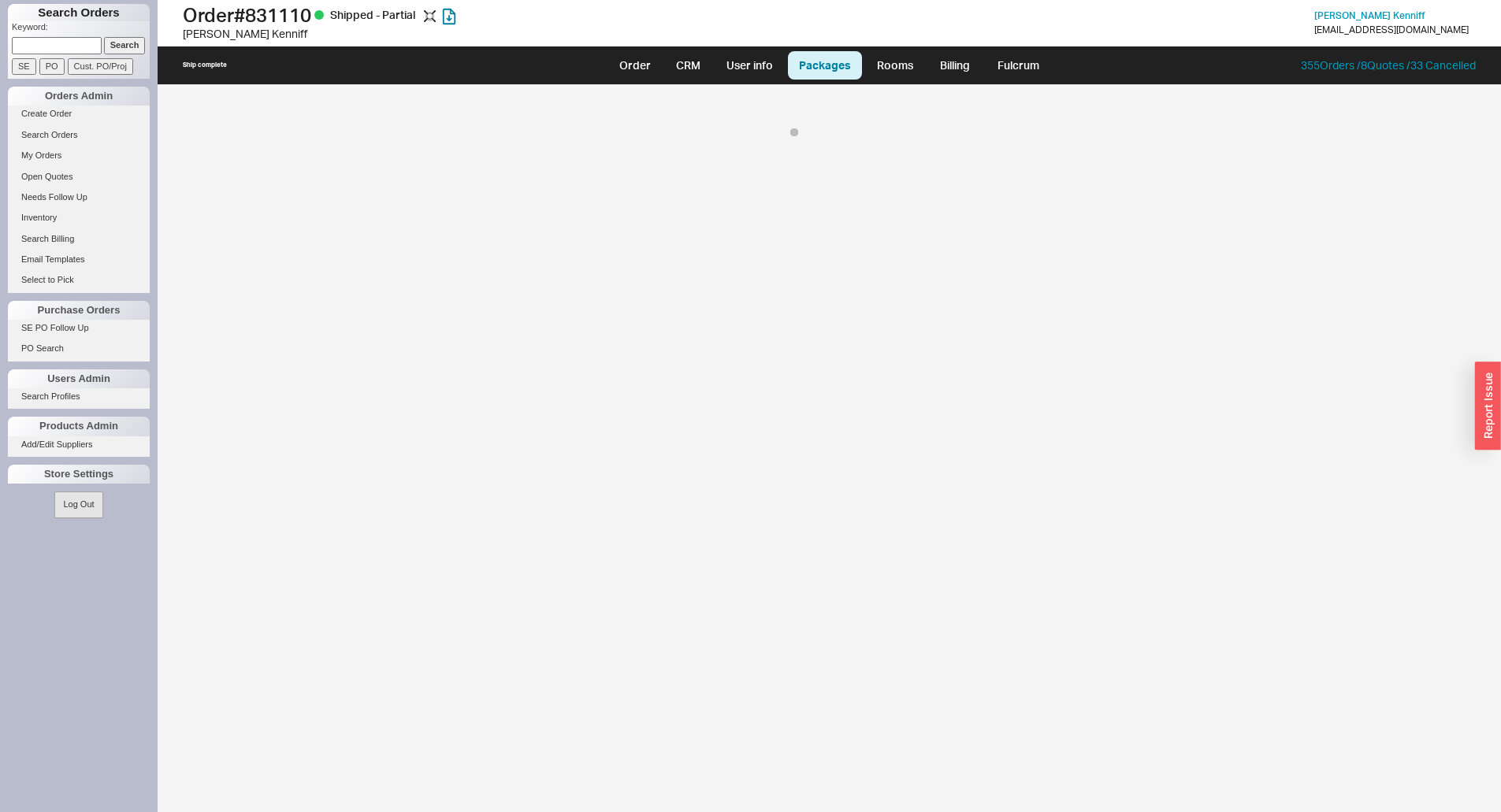
select select "8"
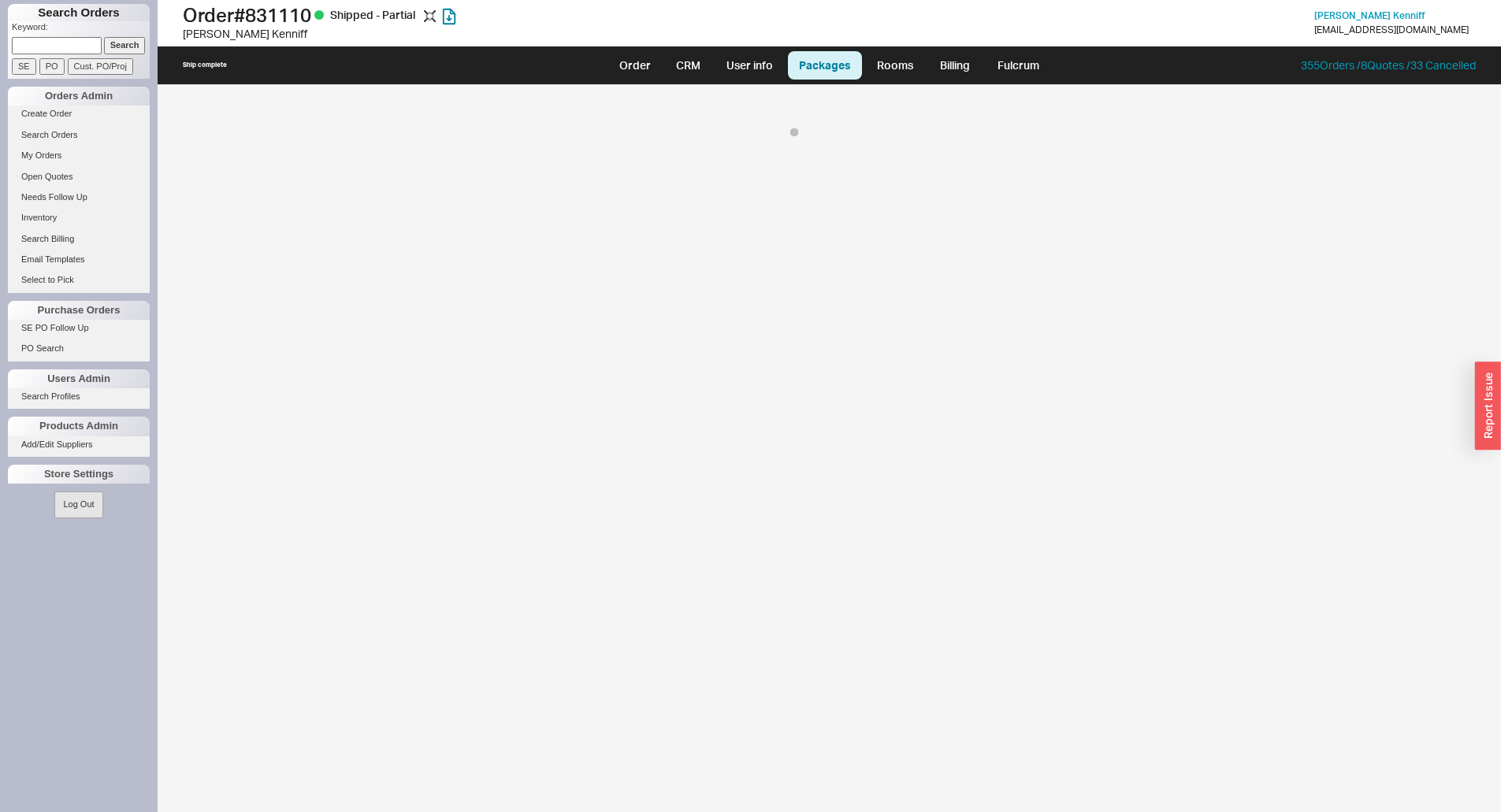
select select "8"
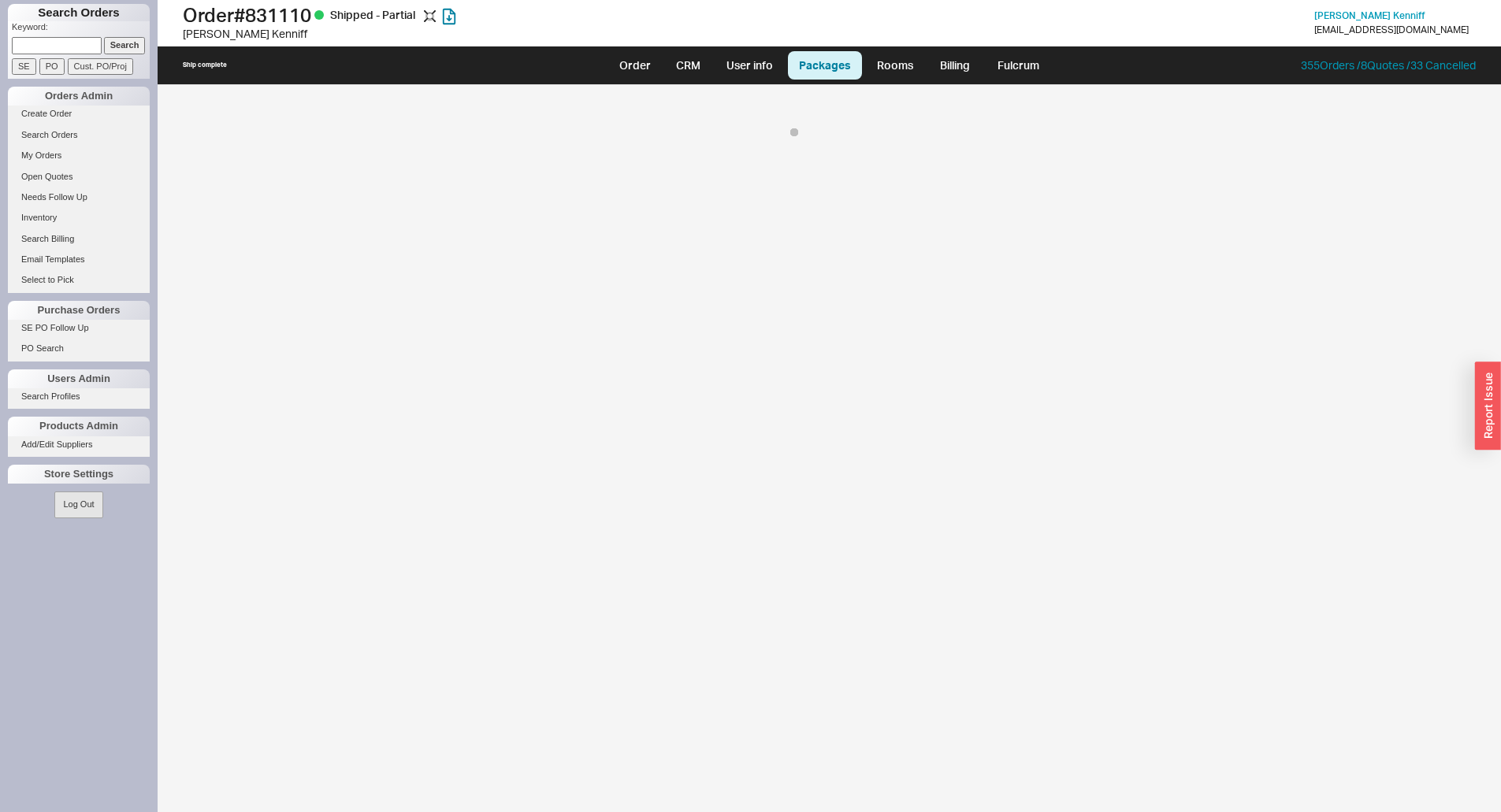
select select "8"
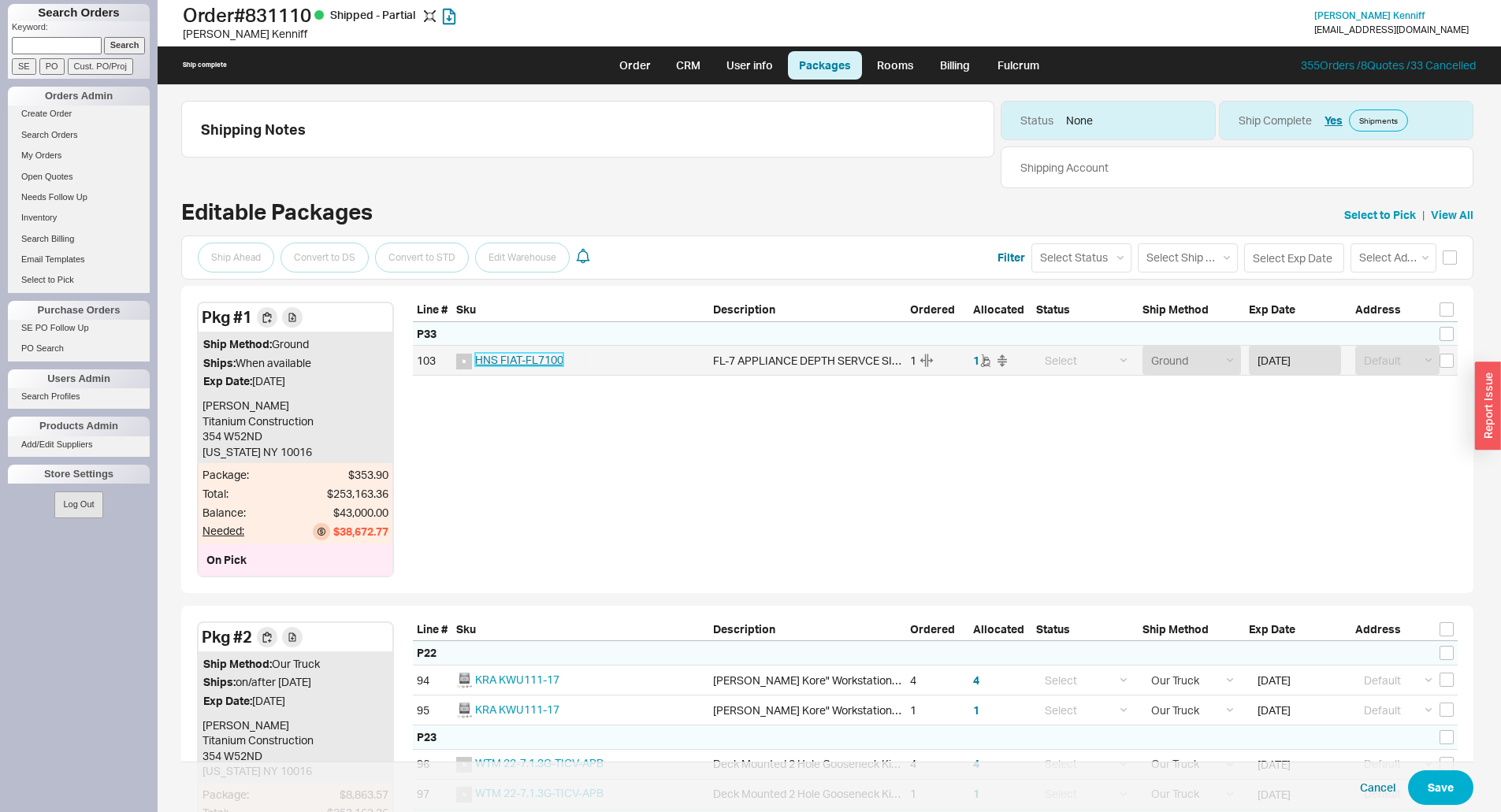
click at [509, 363] on span "HNS FIAT-FL7100" at bounding box center [519, 360] width 88 height 13
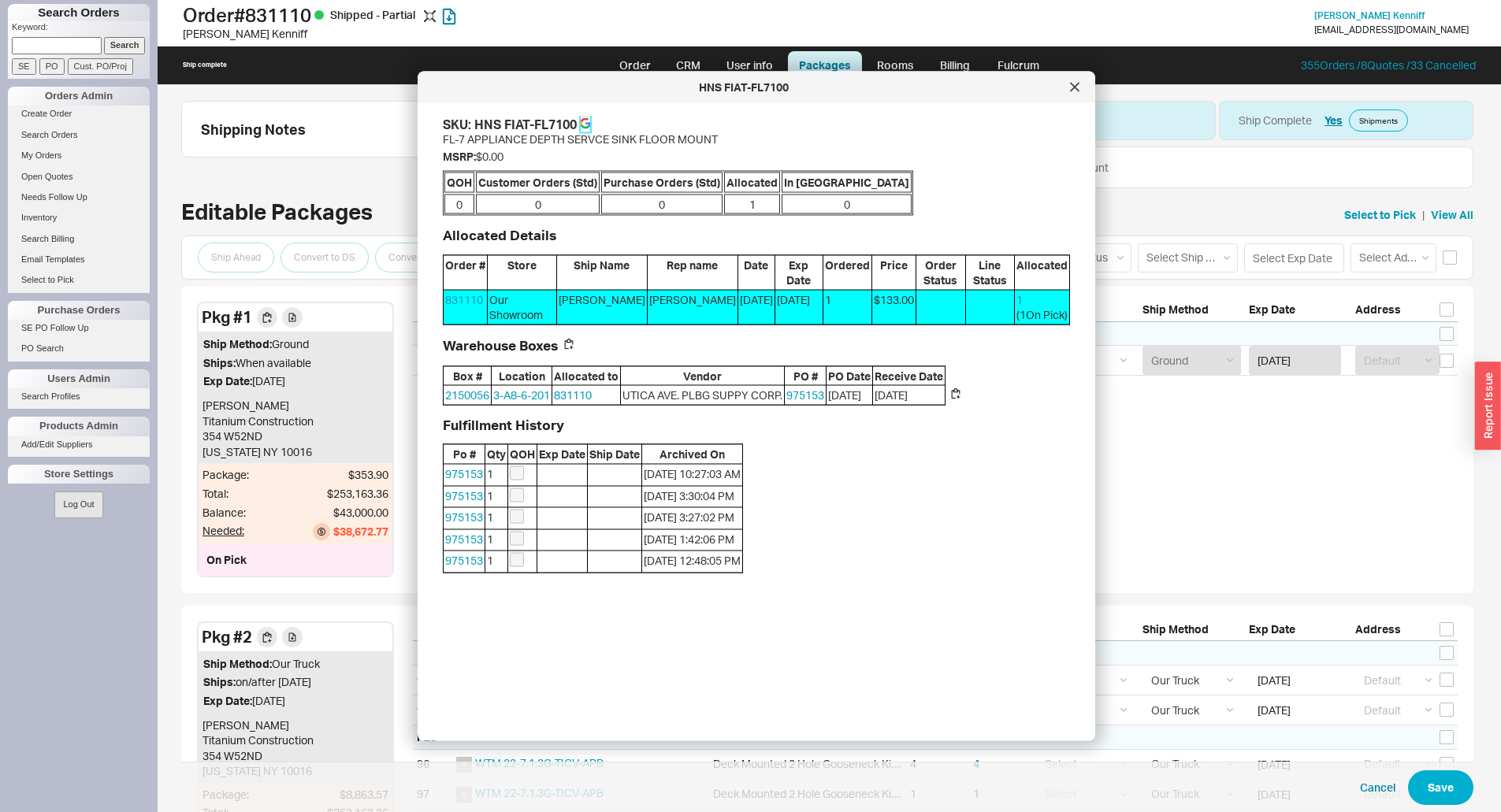
click at [587, 122] on icon at bounding box center [585, 123] width 11 height 11
click at [476, 142] on span "FL-7 APPLIANCE DEPTH SERVCE SINK FLOOR MOUNT" at bounding box center [581, 139] width 275 height 13
